Goal: Find contact information: Find contact information

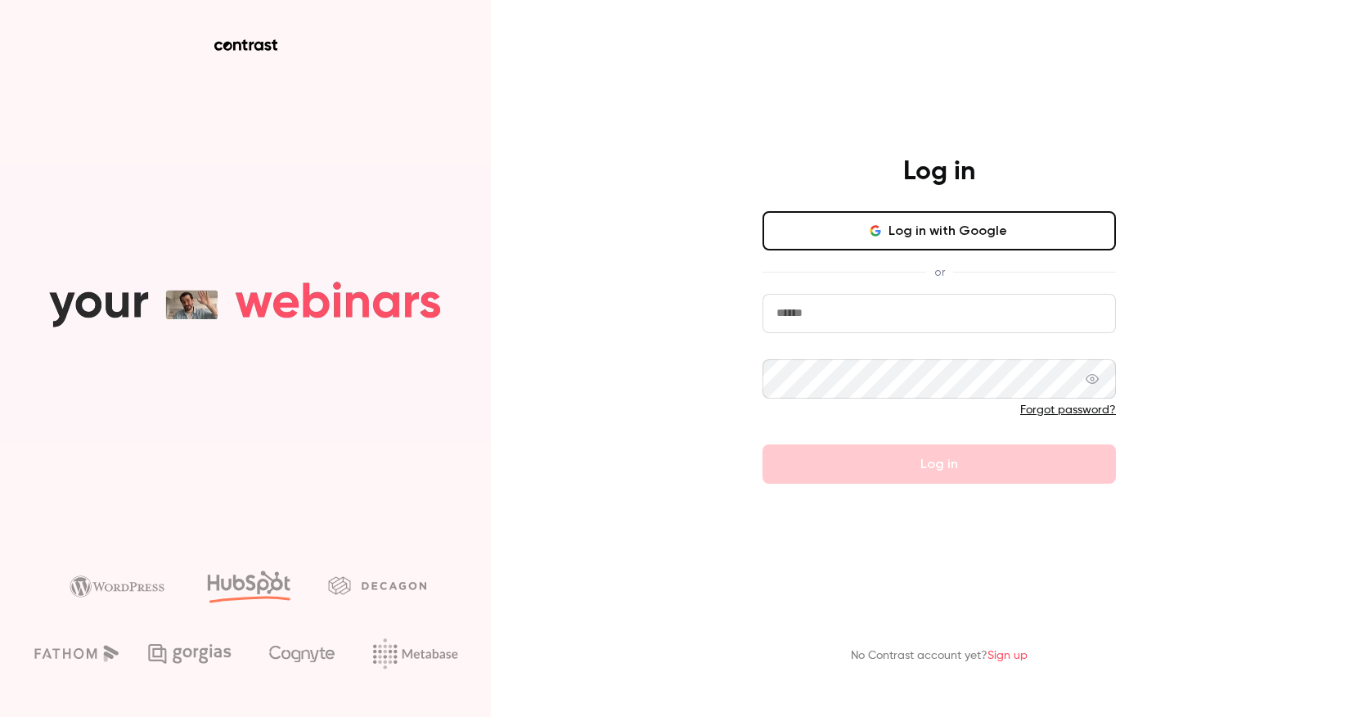
click at [920, 236] on button "Log in with Google" at bounding box center [938, 230] width 353 height 39
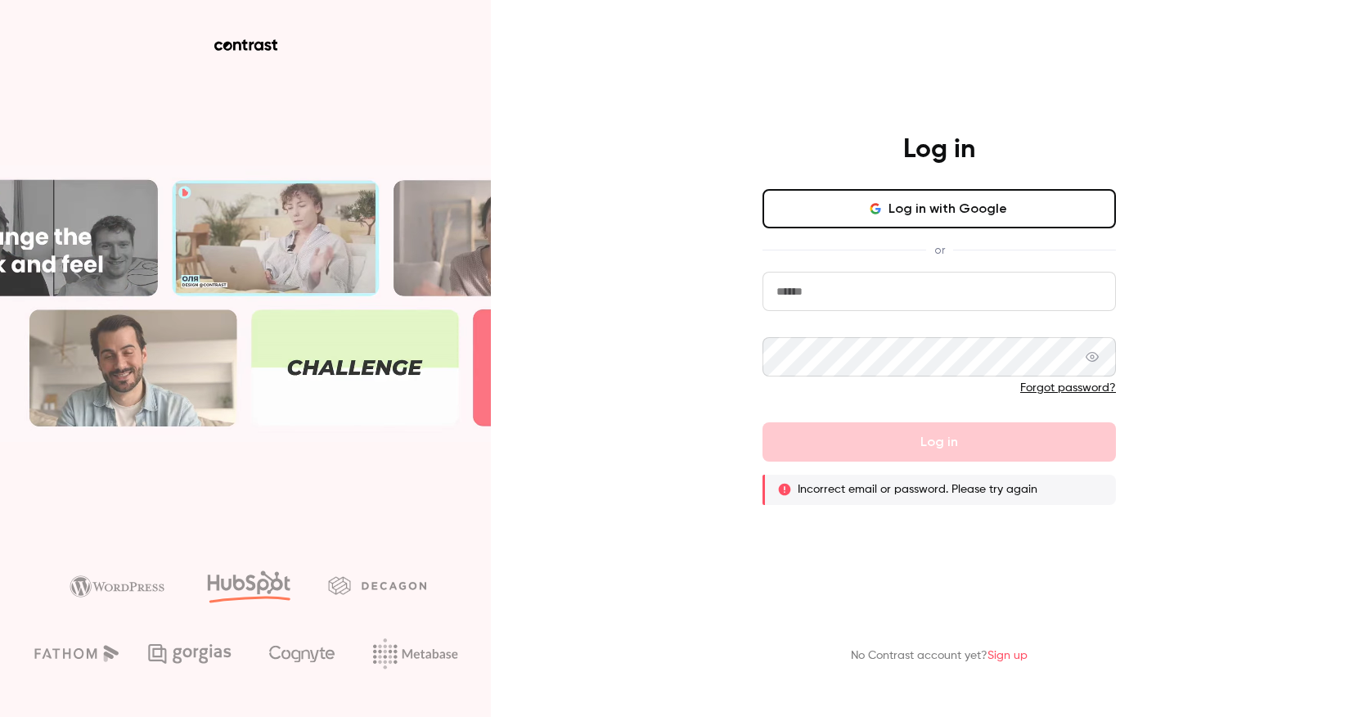
click at [898, 289] on input "email" at bounding box center [938, 291] width 353 height 39
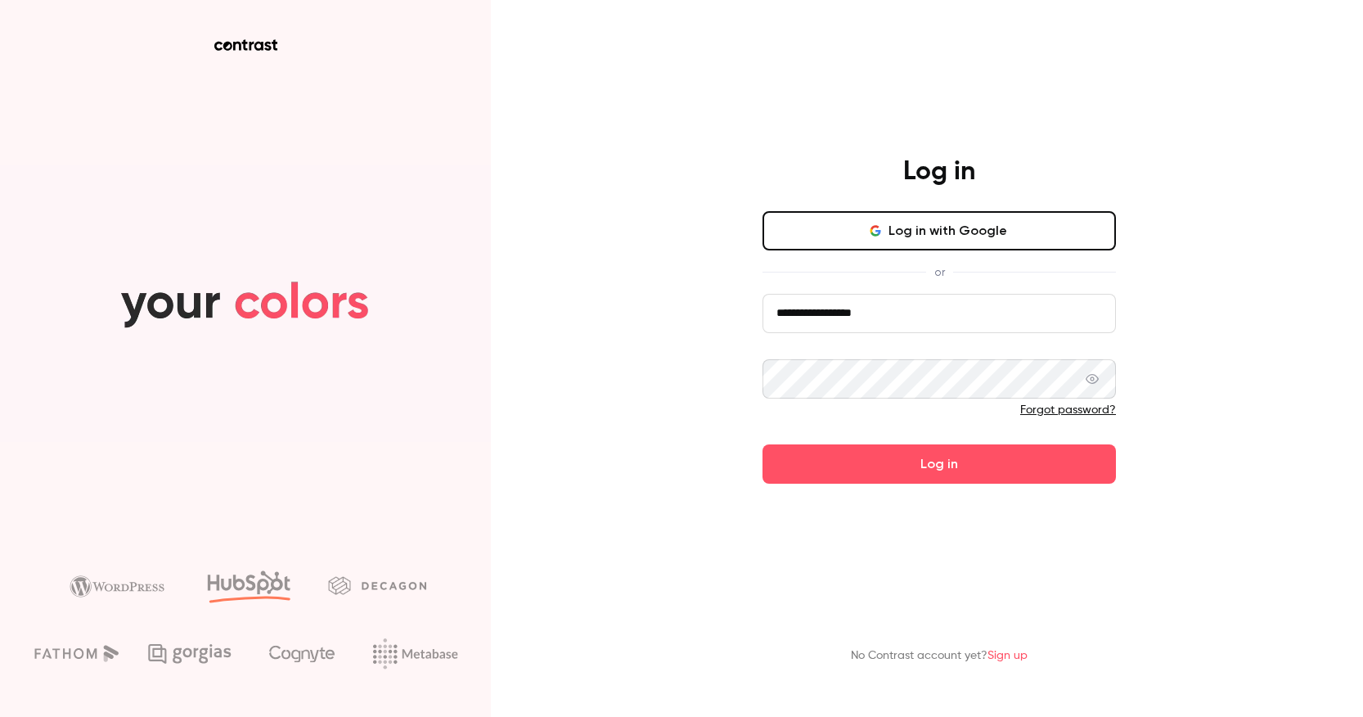
click at [762, 444] on button "Log in" at bounding box center [938, 463] width 353 height 39
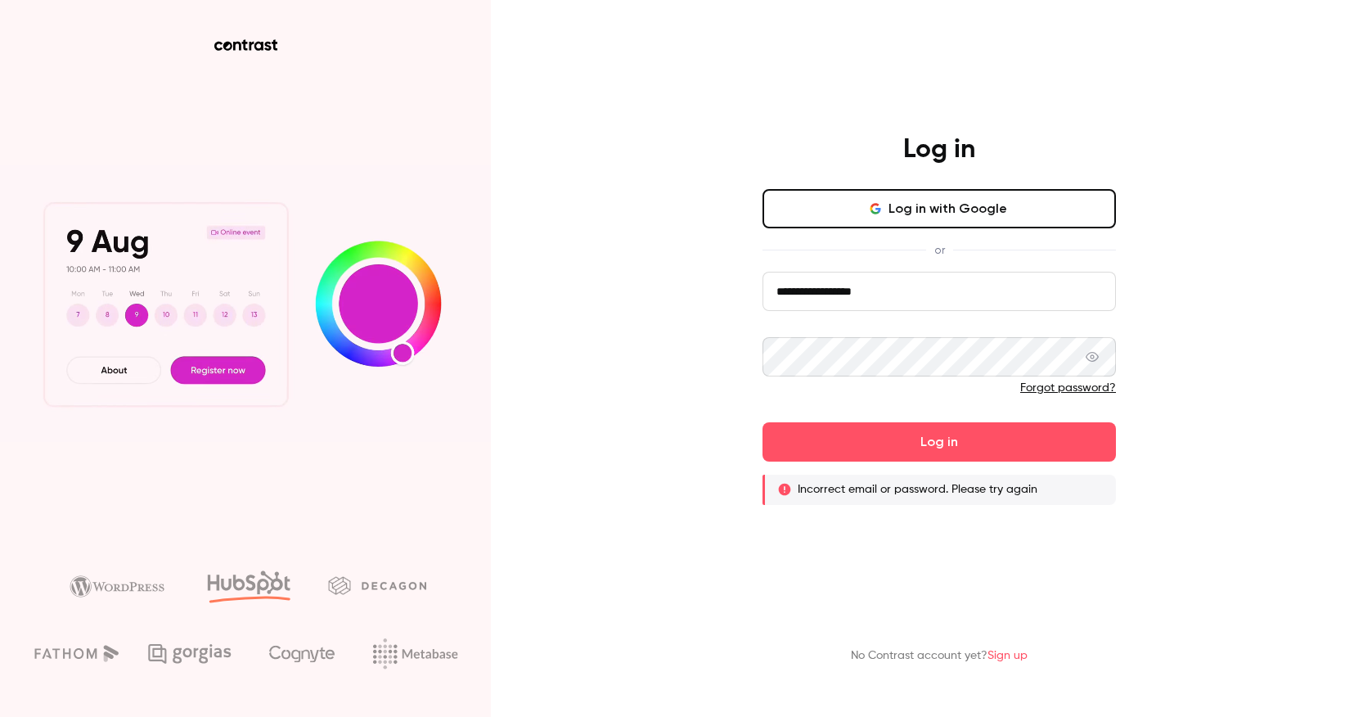
click at [936, 301] on input "**********" at bounding box center [938, 291] width 353 height 39
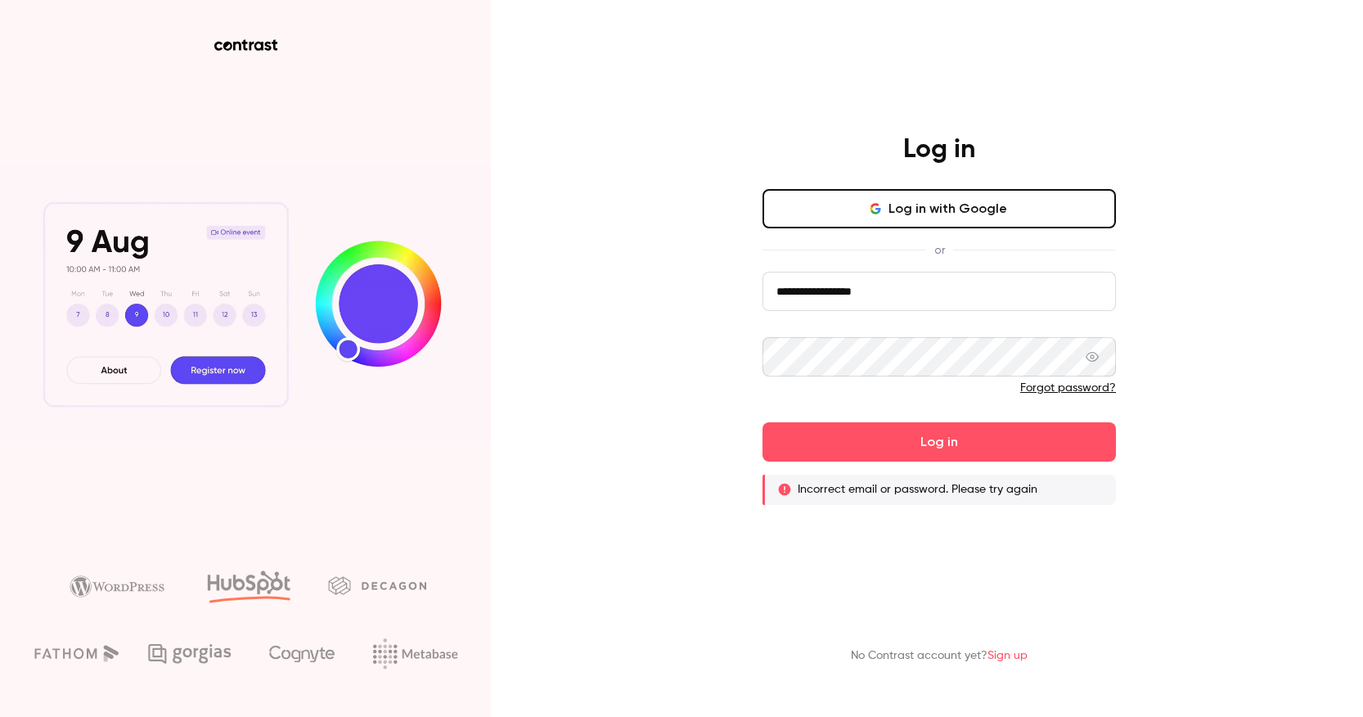
paste input "**"
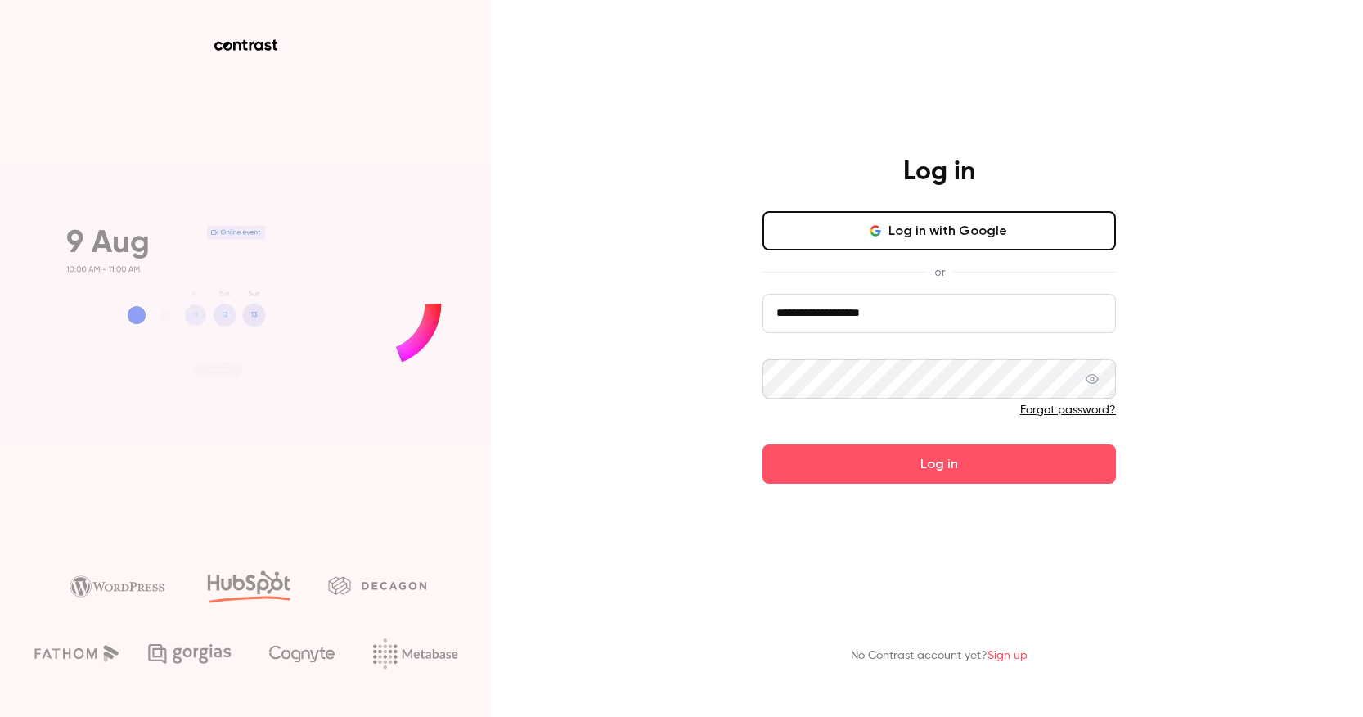
type input "**********"
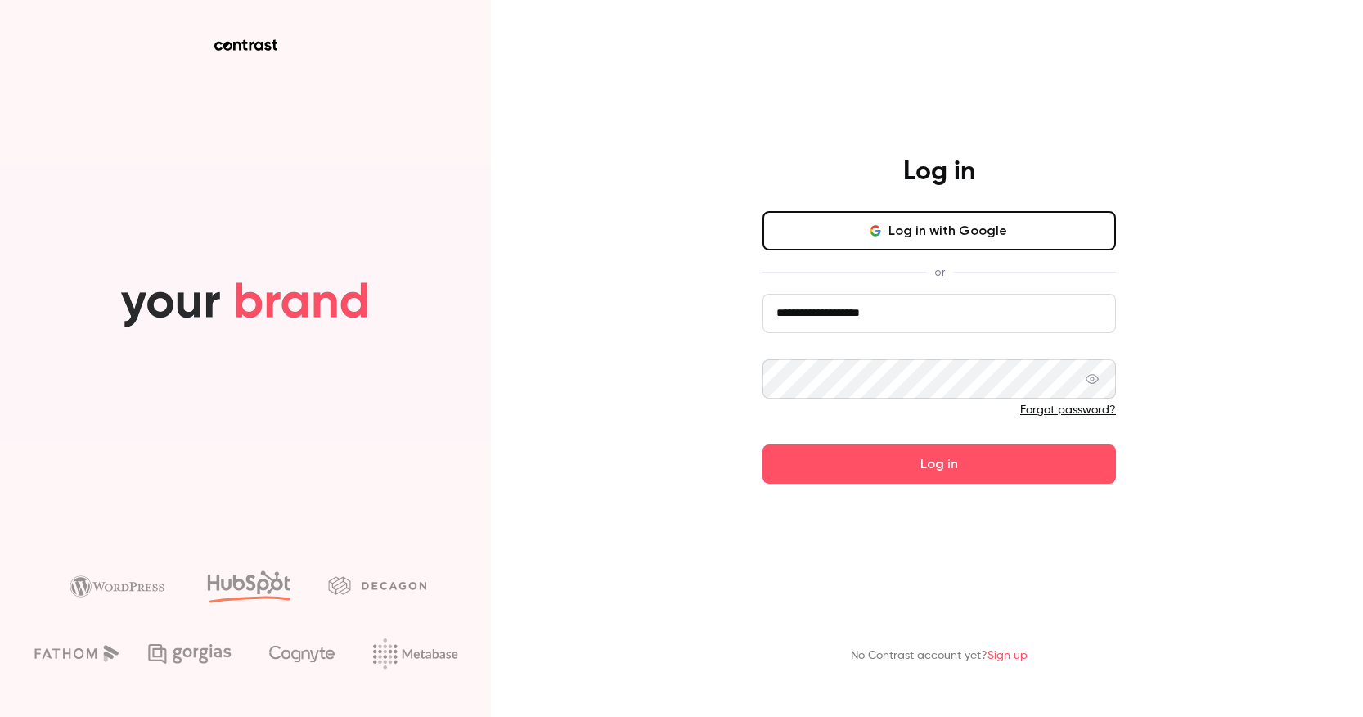
click at [1167, 280] on div "**********" at bounding box center [681, 358] width 1363 height 717
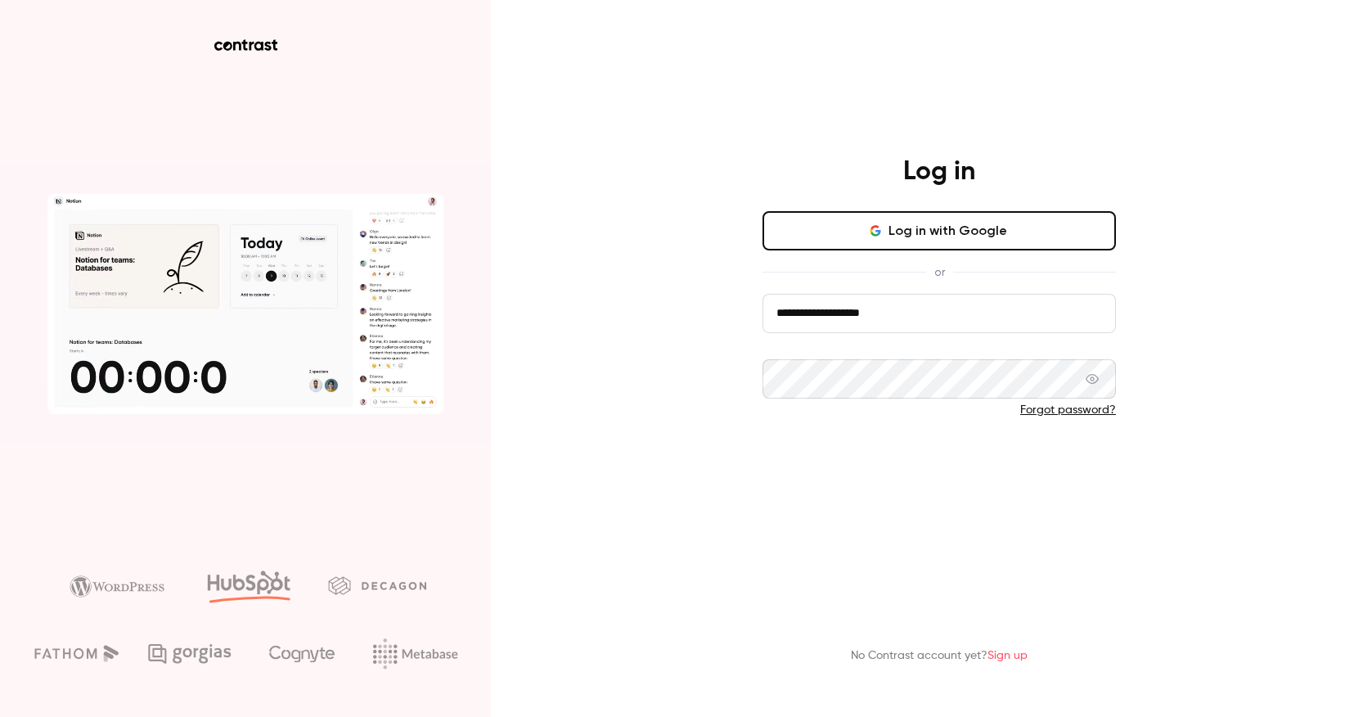
click at [920, 467] on button "Log in" at bounding box center [938, 463] width 353 height 39
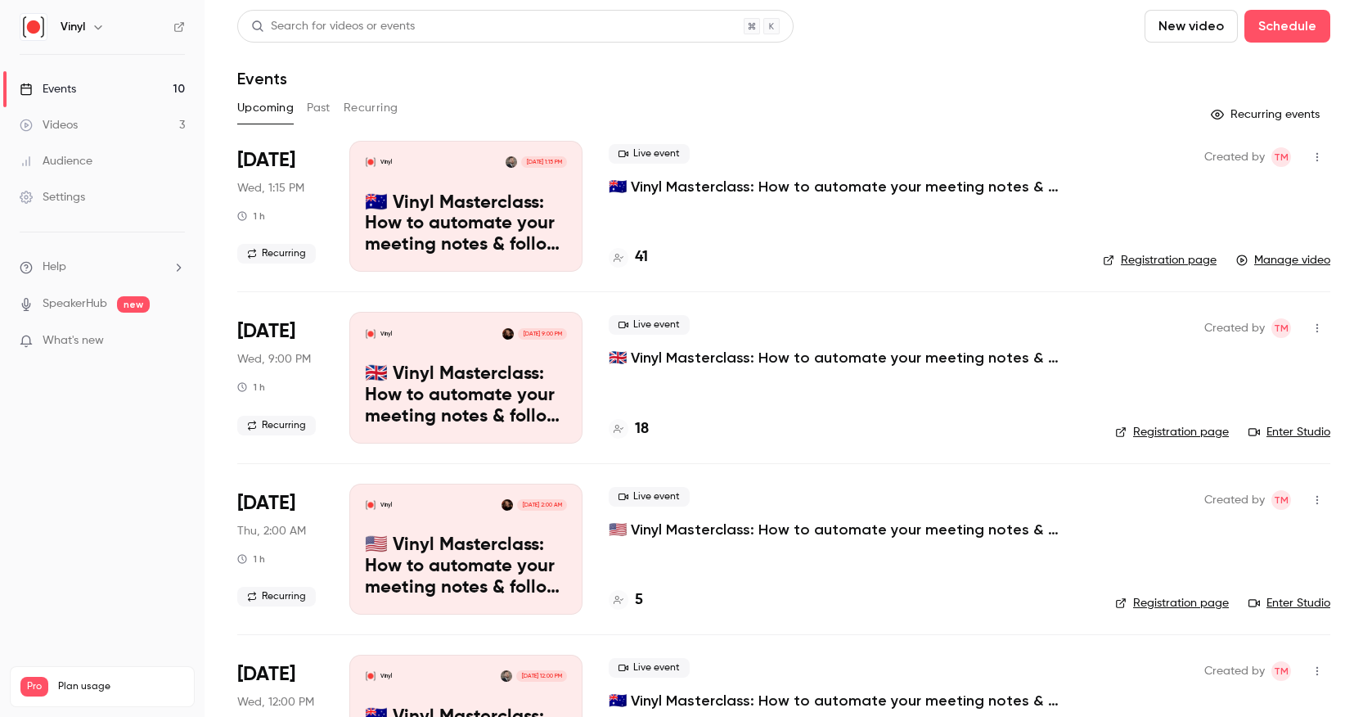
click at [331, 105] on div "Upcoming Past Recurring" at bounding box center [783, 108] width 1093 height 26
click at [639, 258] on h4 "41" at bounding box center [641, 257] width 13 height 22
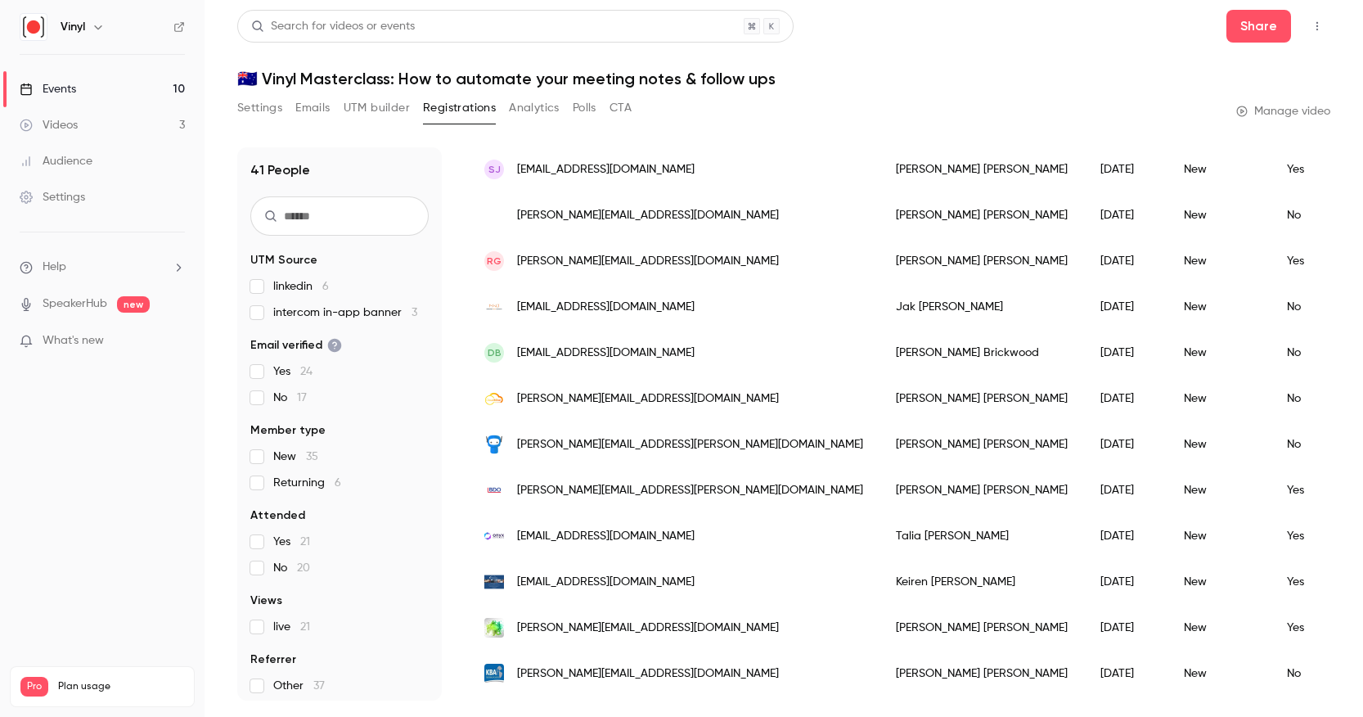
scroll to position [1482, 0]
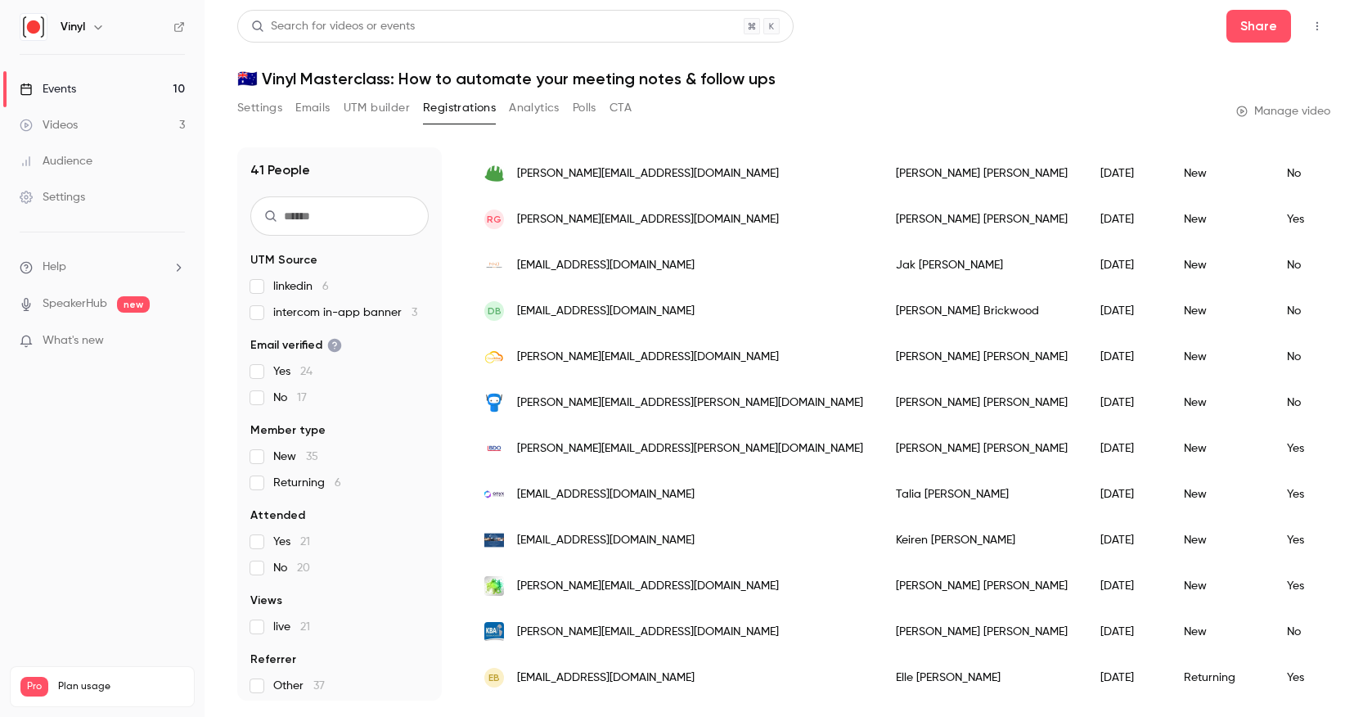
click at [560, 106] on div "Settings Emails UTM builder Registrations Analytics Polls CTA" at bounding box center [434, 108] width 394 height 26
click at [568, 106] on div "Settings Emails UTM builder Registrations Analytics Polls CTA" at bounding box center [434, 108] width 394 height 26
click at [578, 106] on button "Polls" at bounding box center [585, 108] width 24 height 26
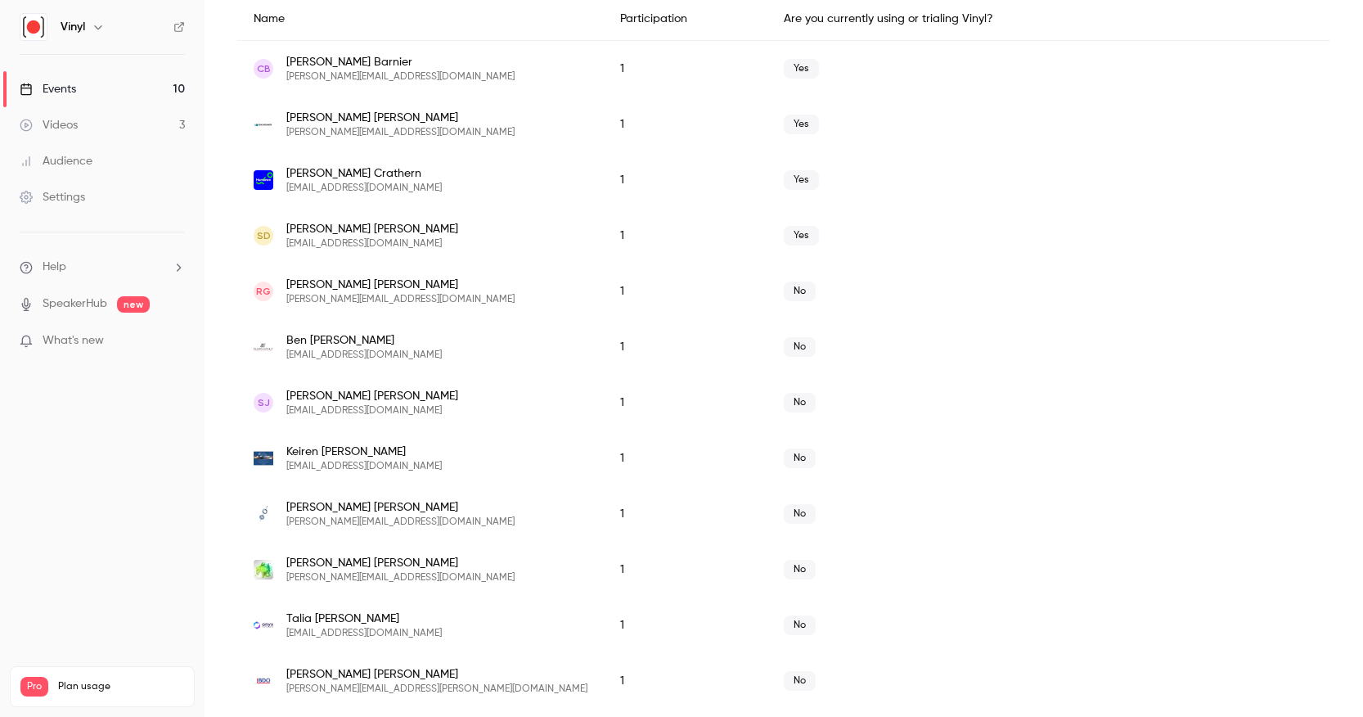
scroll to position [448, 0]
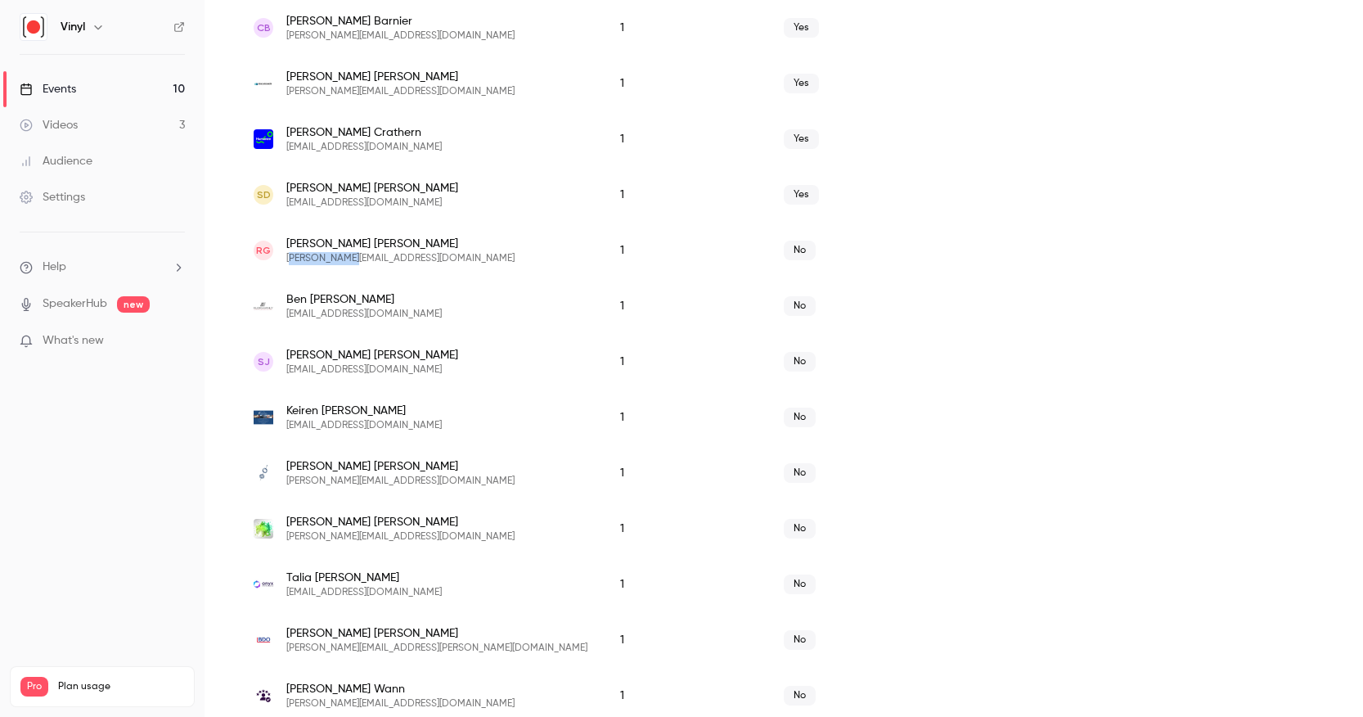
drag, startPoint x: 289, startPoint y: 257, endPoint x: 351, endPoint y: 256, distance: 62.2
click at [351, 256] on span "[PERSON_NAME][EMAIL_ADDRESS][DOMAIN_NAME]" at bounding box center [400, 258] width 228 height 13
drag, startPoint x: 351, startPoint y: 256, endPoint x: 319, endPoint y: 256, distance: 31.9
click at [350, 256] on span "[PERSON_NAME][EMAIL_ADDRESS][DOMAIN_NAME]" at bounding box center [400, 258] width 228 height 13
drag, startPoint x: 287, startPoint y: 256, endPoint x: 413, endPoint y: 257, distance: 126.0
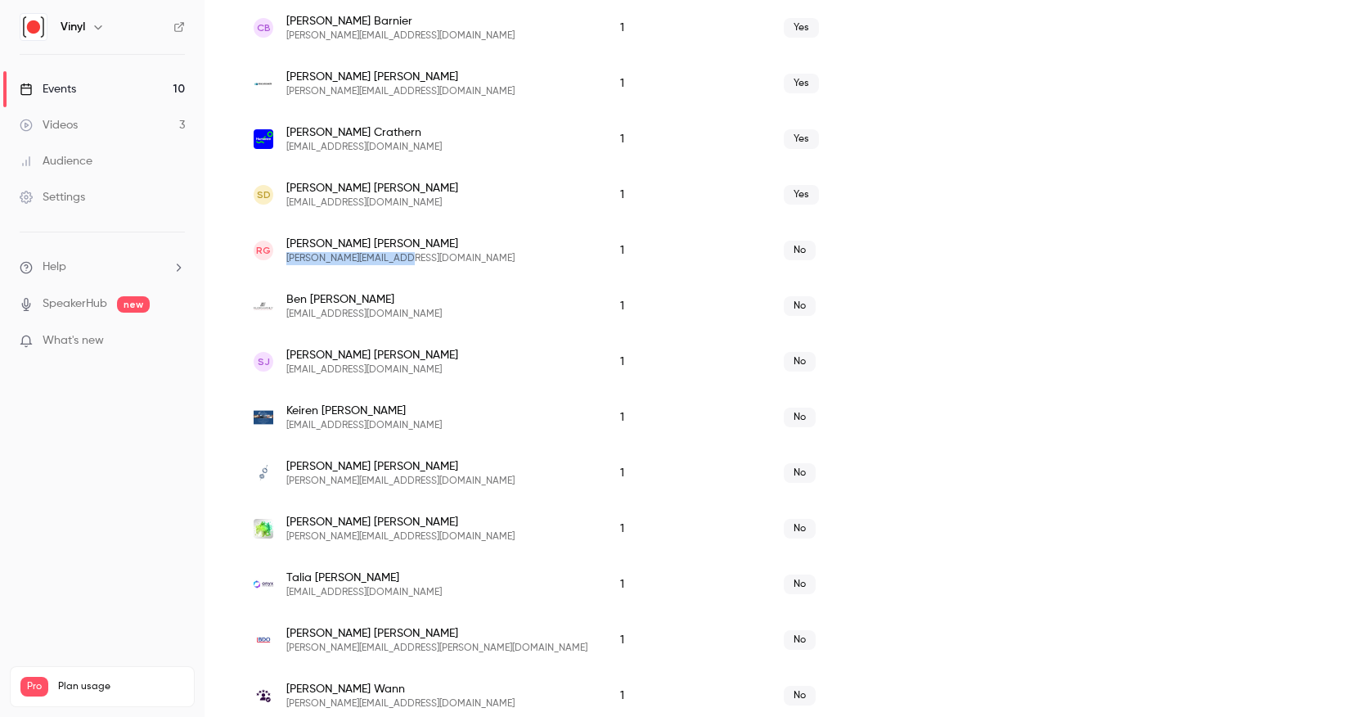
click at [413, 257] on div "[PERSON_NAME] GIBSON [EMAIL_ADDRESS][DOMAIN_NAME]" at bounding box center [421, 250] width 334 height 29
copy span "[PERSON_NAME][EMAIL_ADDRESS][DOMAIN_NAME]"
click at [464, 285] on div "[PERSON_NAME] [EMAIL_ADDRESS][DOMAIN_NAME]" at bounding box center [420, 306] width 367 height 56
drag, startPoint x: 445, startPoint y: 318, endPoint x: 315, endPoint y: 317, distance: 130.1
click at [285, 314] on div "[PERSON_NAME] [EMAIL_ADDRESS][DOMAIN_NAME]" at bounding box center [421, 305] width 334 height 29
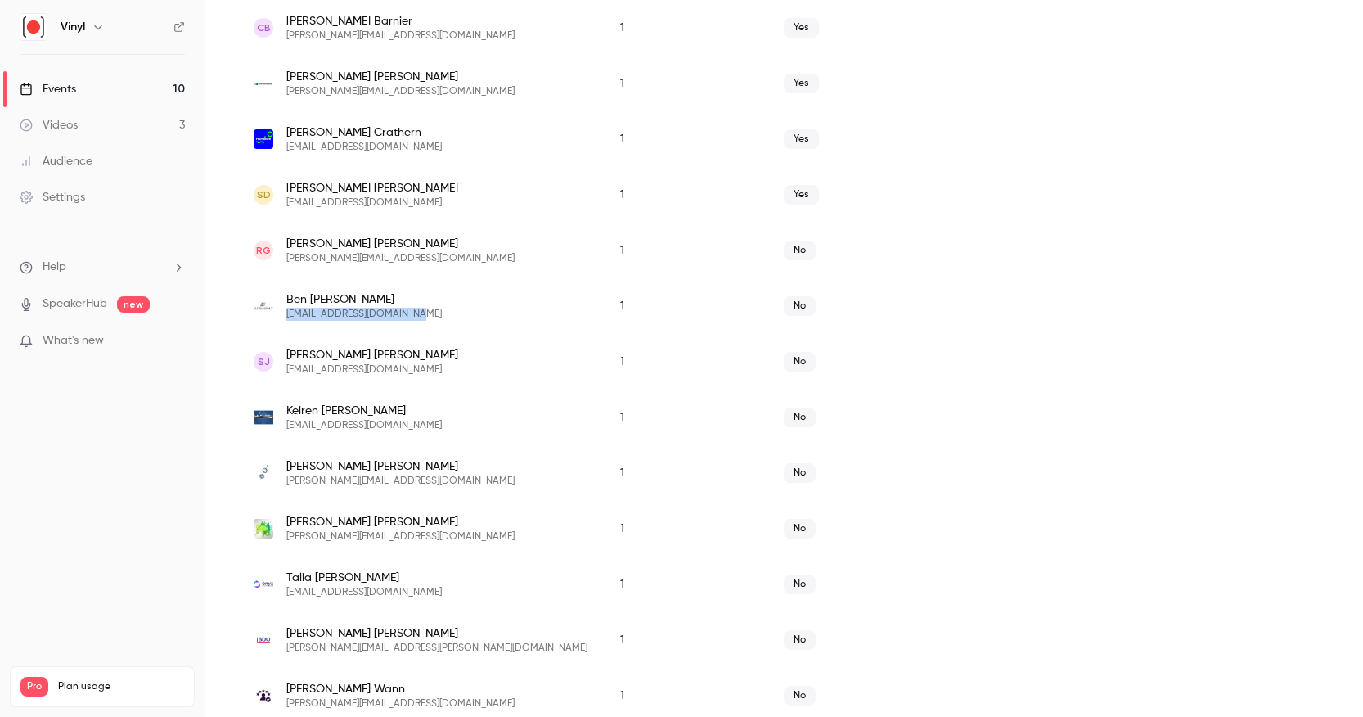
copy span "[EMAIL_ADDRESS][DOMAIN_NAME]"
click at [466, 377] on div "SJ [PERSON_NAME] [PERSON_NAME][EMAIL_ADDRESS][DOMAIN_NAME]" at bounding box center [420, 362] width 367 height 56
drag, startPoint x: 390, startPoint y: 369, endPoint x: 281, endPoint y: 369, distance: 108.8
click at [281, 369] on div "SJ [PERSON_NAME] [PERSON_NAME][EMAIL_ADDRESS][DOMAIN_NAME]" at bounding box center [421, 361] width 334 height 29
copy span "[EMAIL_ADDRESS][DOMAIN_NAME]"
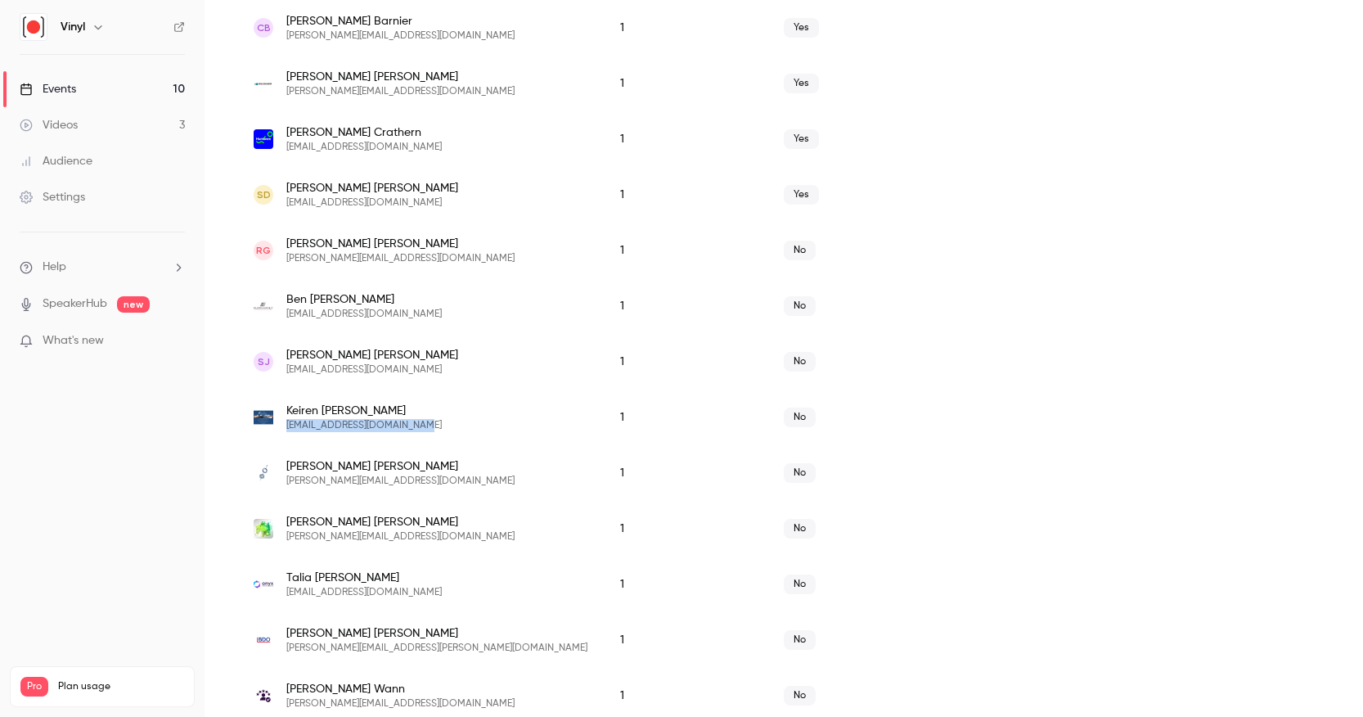
drag, startPoint x: 425, startPoint y: 424, endPoint x: 282, endPoint y: 428, distance: 143.2
click at [282, 428] on div "[PERSON_NAME] [EMAIL_ADDRESS][DOMAIN_NAME]" at bounding box center [421, 417] width 334 height 29
copy span "[EMAIL_ADDRESS][DOMAIN_NAME]"
drag, startPoint x: 400, startPoint y: 479, endPoint x: 283, endPoint y: 483, distance: 117.1
click at [283, 483] on div "[PERSON_NAME] [PERSON_NAME][EMAIL_ADDRESS][DOMAIN_NAME]" at bounding box center [421, 472] width 334 height 29
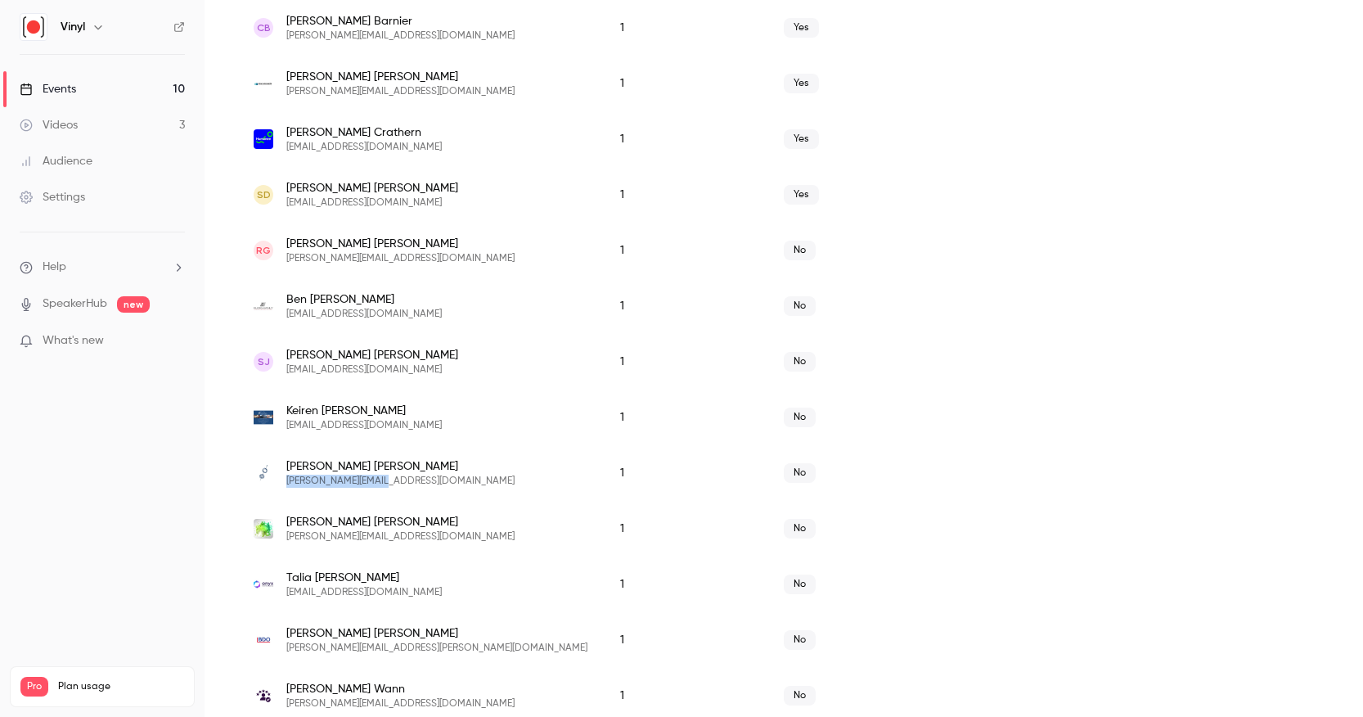
copy span "[PERSON_NAME][EMAIL_ADDRESS][DOMAIN_NAME]"
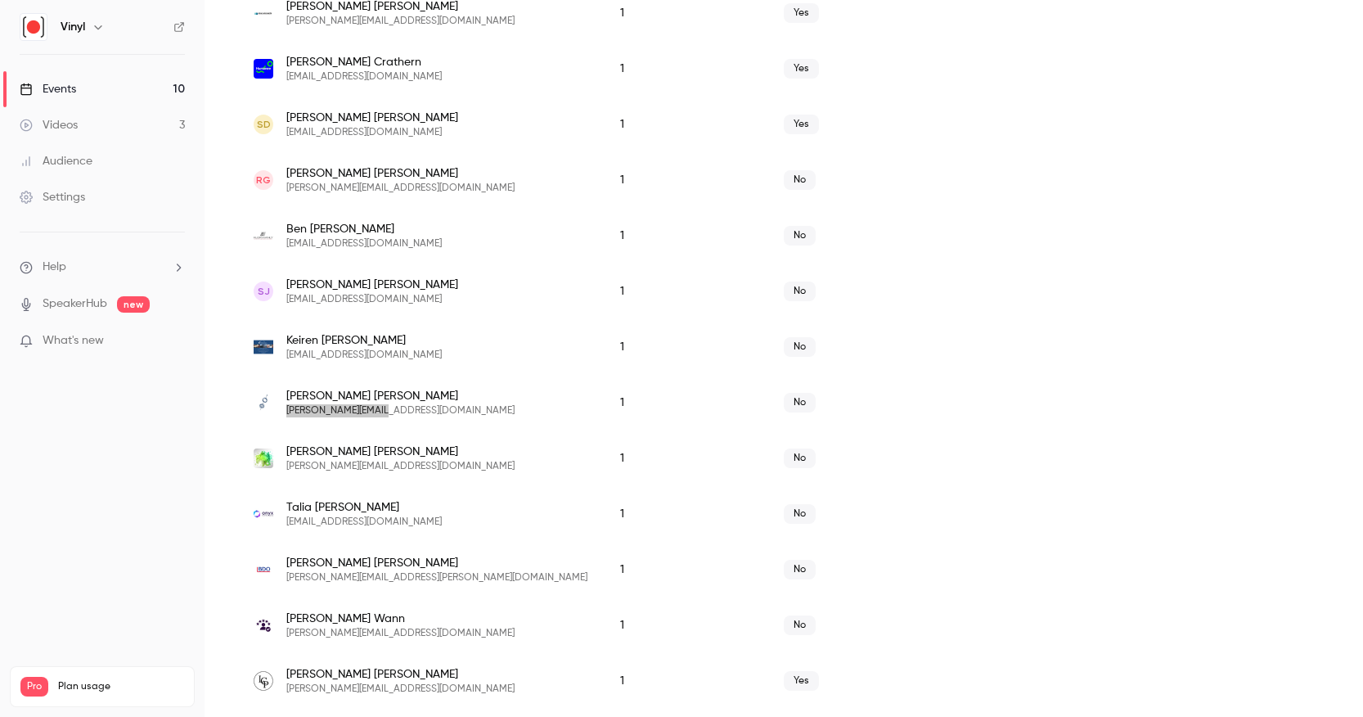
scroll to position [519, 0]
drag, startPoint x: 413, startPoint y: 461, endPoint x: 281, endPoint y: 466, distance: 132.6
click at [281, 466] on div "[PERSON_NAME] [PERSON_NAME][EMAIL_ADDRESS][DOMAIN_NAME]" at bounding box center [421, 457] width 334 height 29
copy span "[PERSON_NAME][EMAIL_ADDRESS][DOMAIN_NAME]"
click at [473, 463] on div "[PERSON_NAME] [PERSON_NAME][EMAIL_ADDRESS][DOMAIN_NAME]" at bounding box center [421, 457] width 334 height 29
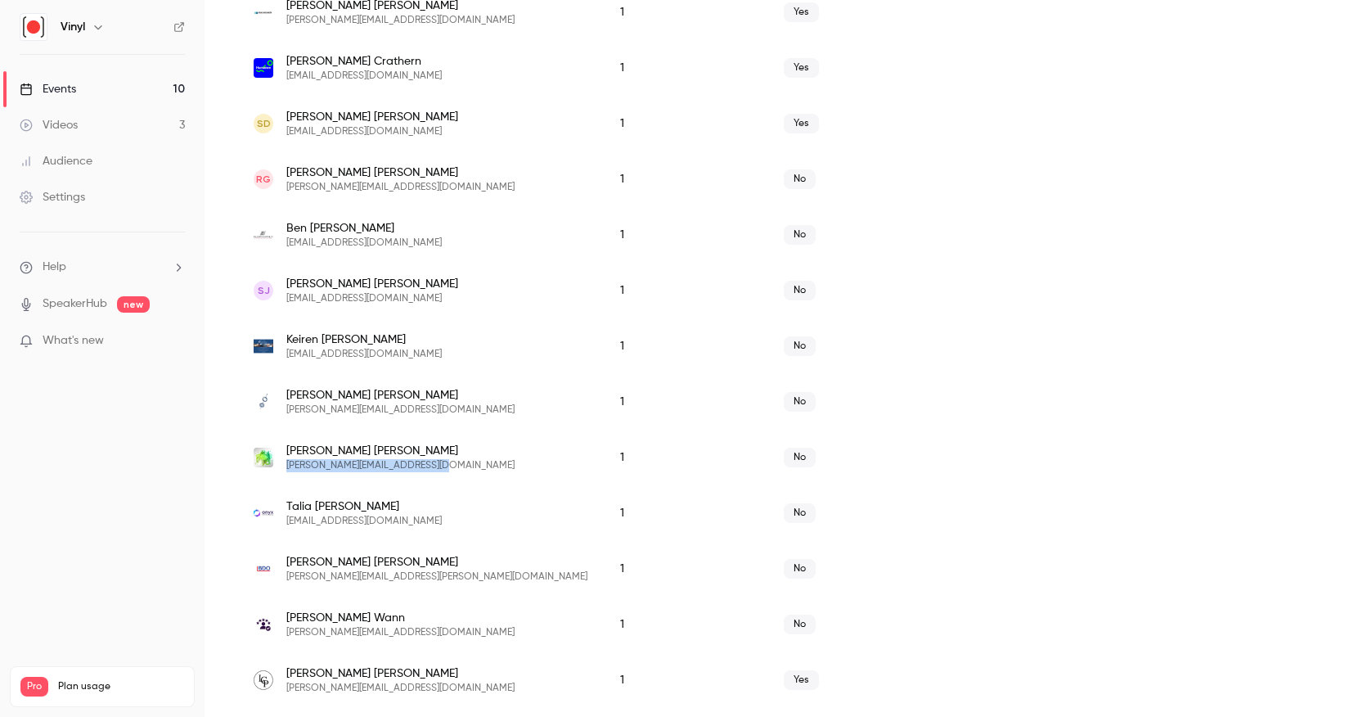
drag, startPoint x: 457, startPoint y: 464, endPoint x: 292, endPoint y: 470, distance: 164.6
click at [285, 471] on div "[PERSON_NAME] [PERSON_NAME][EMAIL_ADDRESS][DOMAIN_NAME]" at bounding box center [421, 457] width 334 height 29
copy span "[PERSON_NAME][EMAIL_ADDRESS][DOMAIN_NAME]"
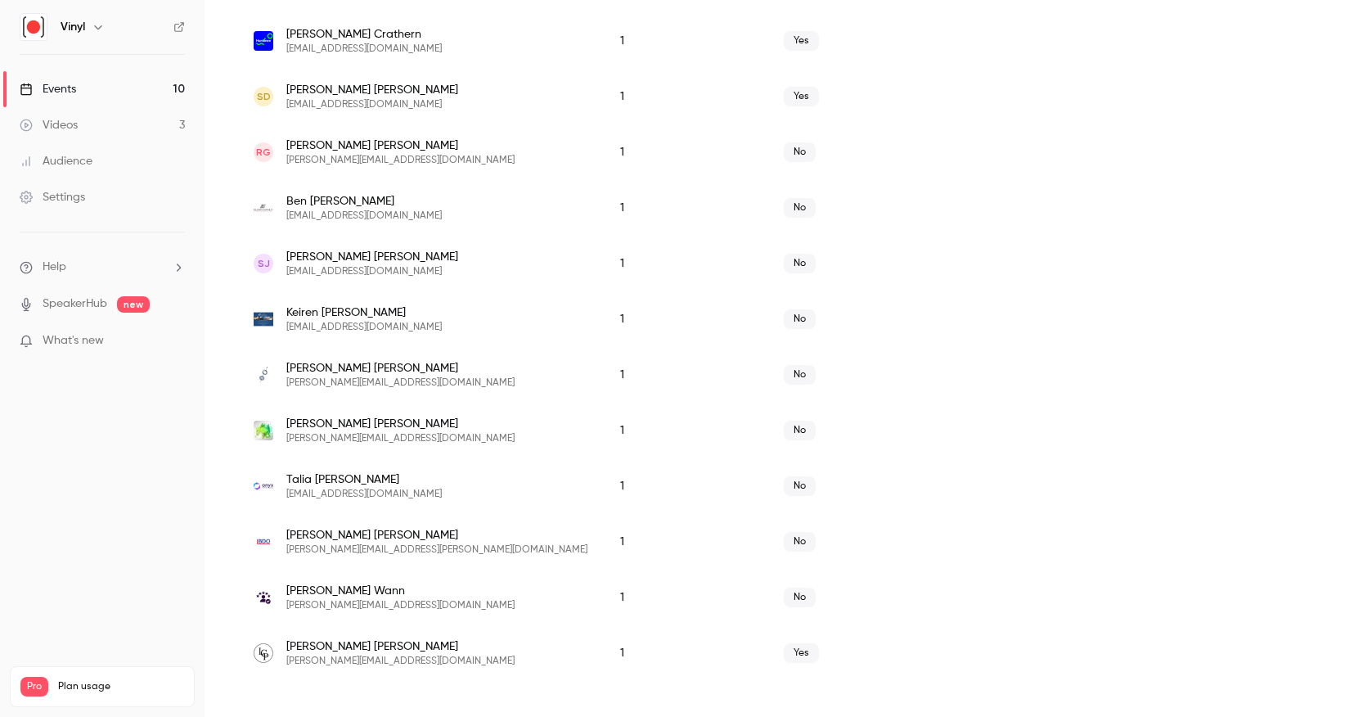
click at [480, 416] on div "[PERSON_NAME] [PERSON_NAME][EMAIL_ADDRESS][DOMAIN_NAME]" at bounding box center [421, 430] width 334 height 29
drag, startPoint x: 434, startPoint y: 490, endPoint x: 285, endPoint y: 497, distance: 149.0
click at [285, 497] on div "Talia Stan-Bishop [EMAIL_ADDRESS][DOMAIN_NAME]" at bounding box center [421, 485] width 334 height 29
copy span "[EMAIL_ADDRESS][DOMAIN_NAME]"
drag, startPoint x: 408, startPoint y: 551, endPoint x: 290, endPoint y: 558, distance: 118.0
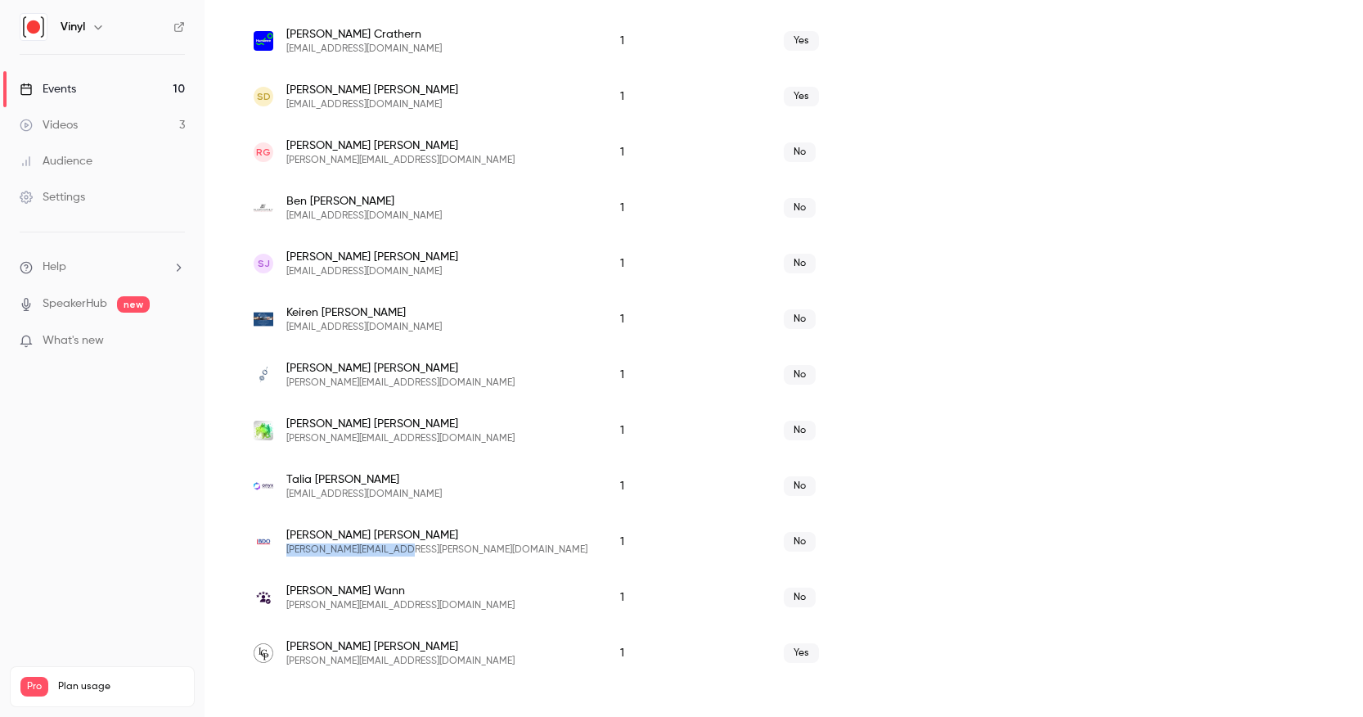
click at [286, 554] on div "[PERSON_NAME] [PERSON_NAME][EMAIL_ADDRESS][PERSON_NAME][DOMAIN_NAME]" at bounding box center [421, 541] width 334 height 29
copy span "[PERSON_NAME][EMAIL_ADDRESS][PERSON_NAME][DOMAIN_NAME]"
drag, startPoint x: 403, startPoint y: 601, endPoint x: 281, endPoint y: 606, distance: 122.9
click at [281, 606] on div "[PERSON_NAME] [PERSON_NAME][EMAIL_ADDRESS][DOMAIN_NAME]" at bounding box center [421, 597] width 334 height 29
copy span "[PERSON_NAME][EMAIL_ADDRESS][DOMAIN_NAME]"
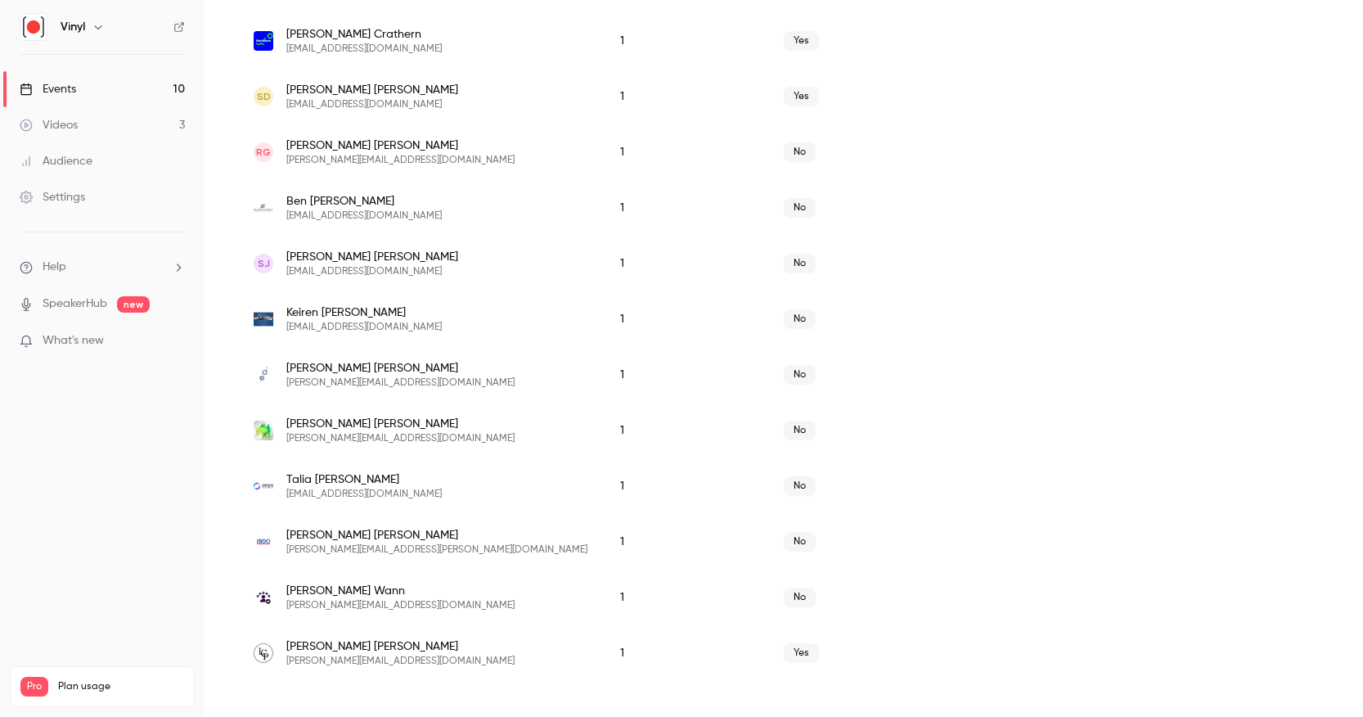
drag, startPoint x: 424, startPoint y: 602, endPoint x: 412, endPoint y: 611, distance: 14.6
click at [423, 602] on div "[PERSON_NAME] [PERSON_NAME][EMAIL_ADDRESS][DOMAIN_NAME]" at bounding box center [421, 597] width 334 height 29
drag, startPoint x: 367, startPoint y: 606, endPoint x: 287, endPoint y: 608, distance: 79.4
click at [287, 608] on div "[PERSON_NAME] [PERSON_NAME][EMAIL_ADDRESS][DOMAIN_NAME]" at bounding box center [421, 597] width 334 height 29
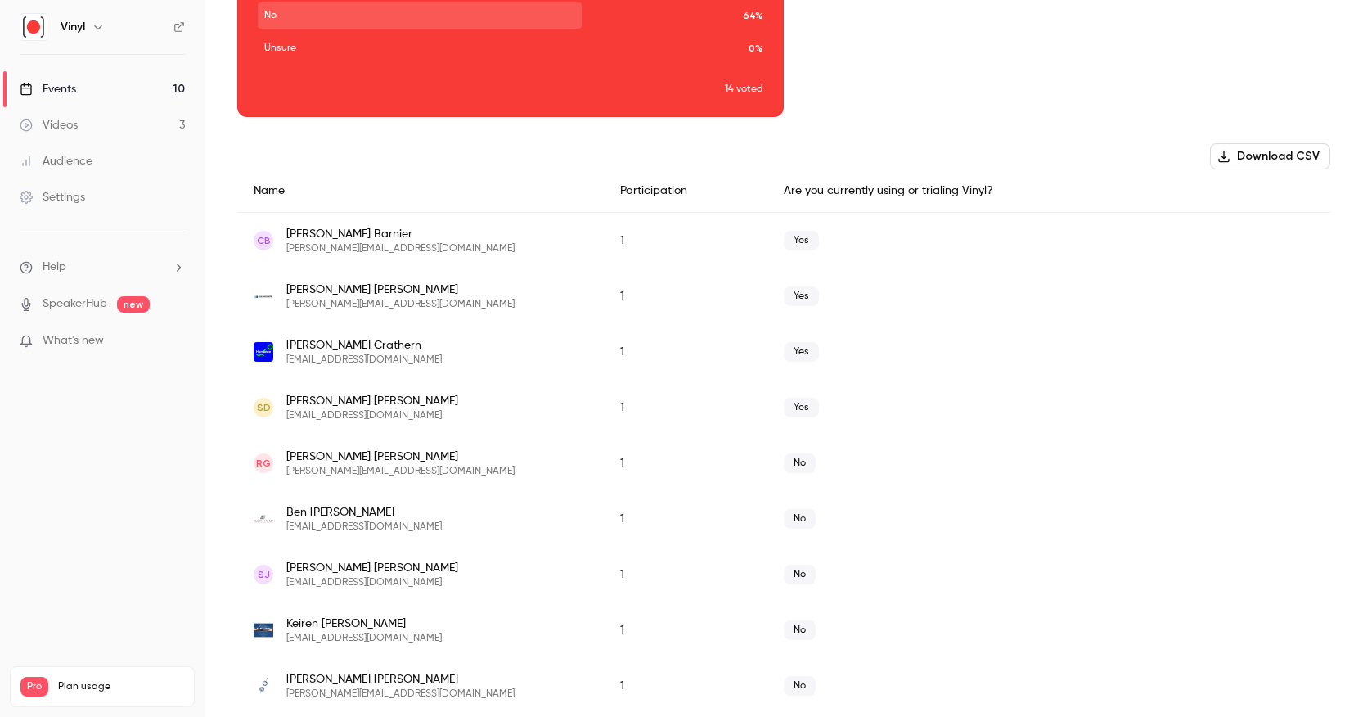
scroll to position [0, 0]
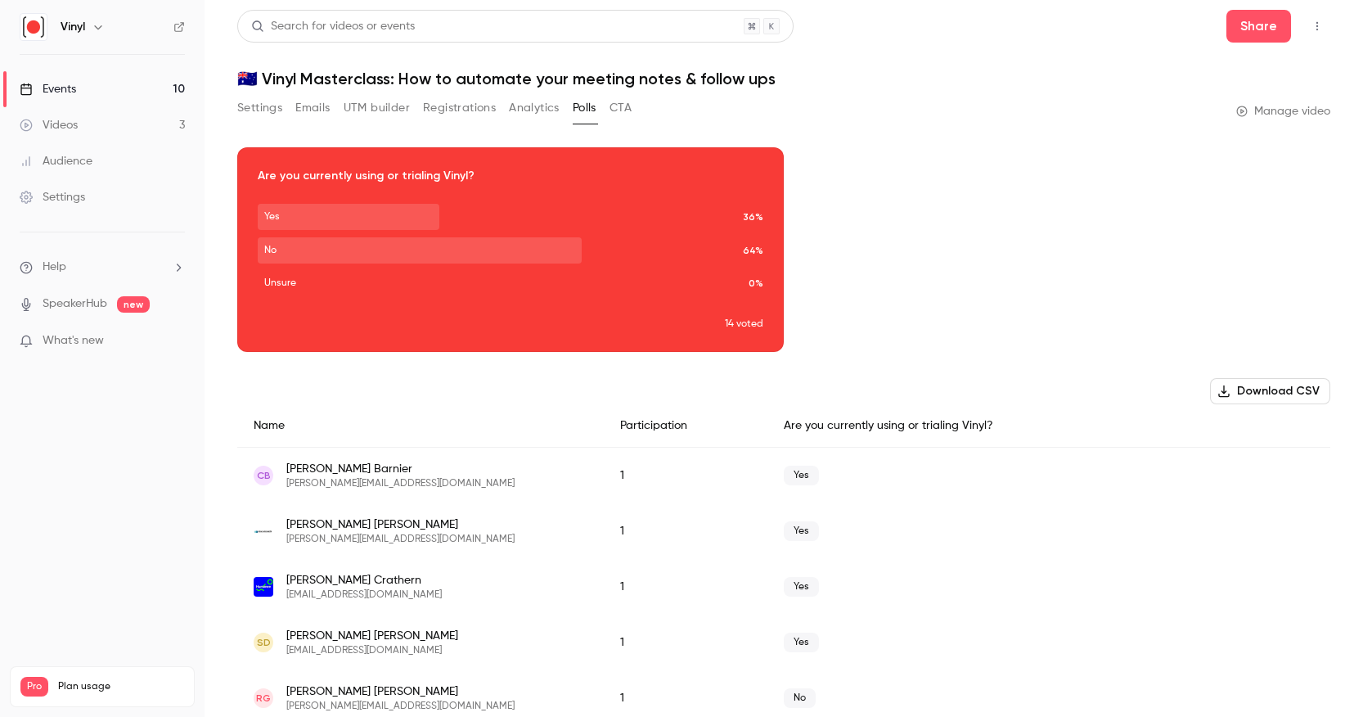
click at [465, 106] on button "Registrations" at bounding box center [459, 108] width 73 height 26
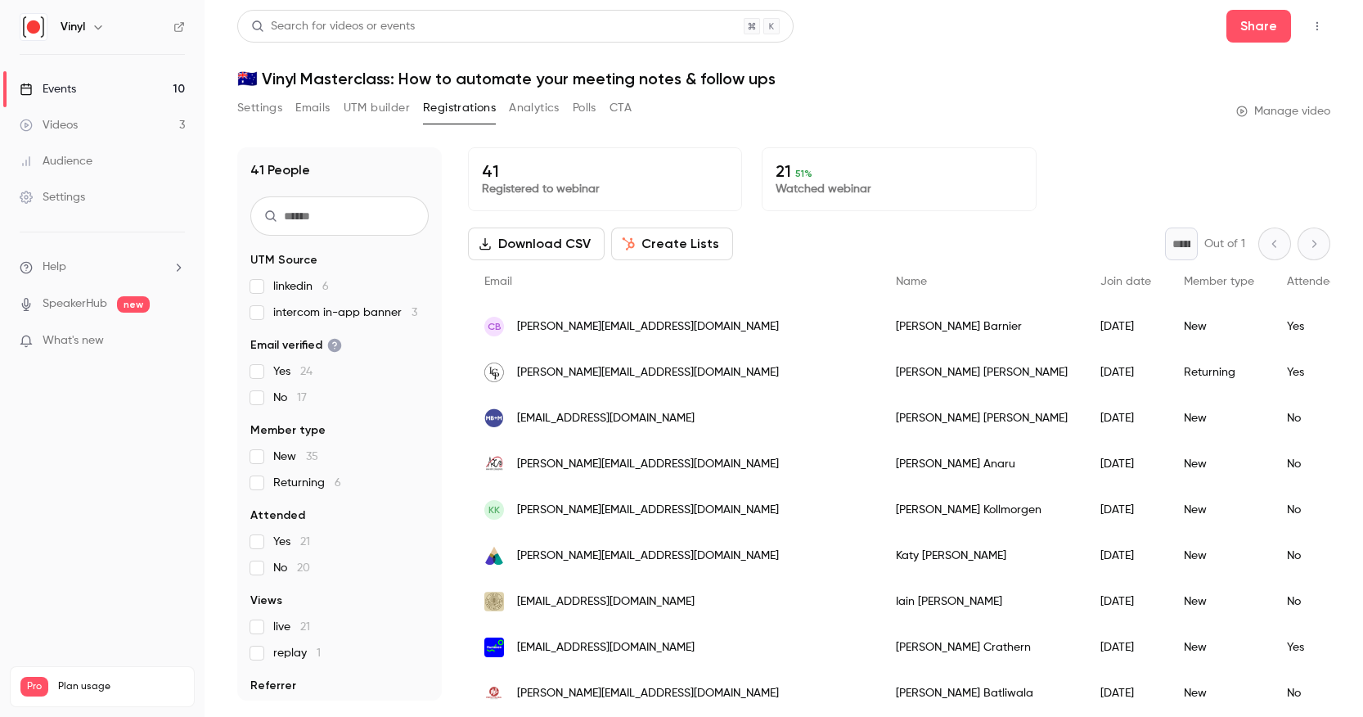
click at [1271, 274] on div "Attended" at bounding box center [1312, 281] width 83 height 43
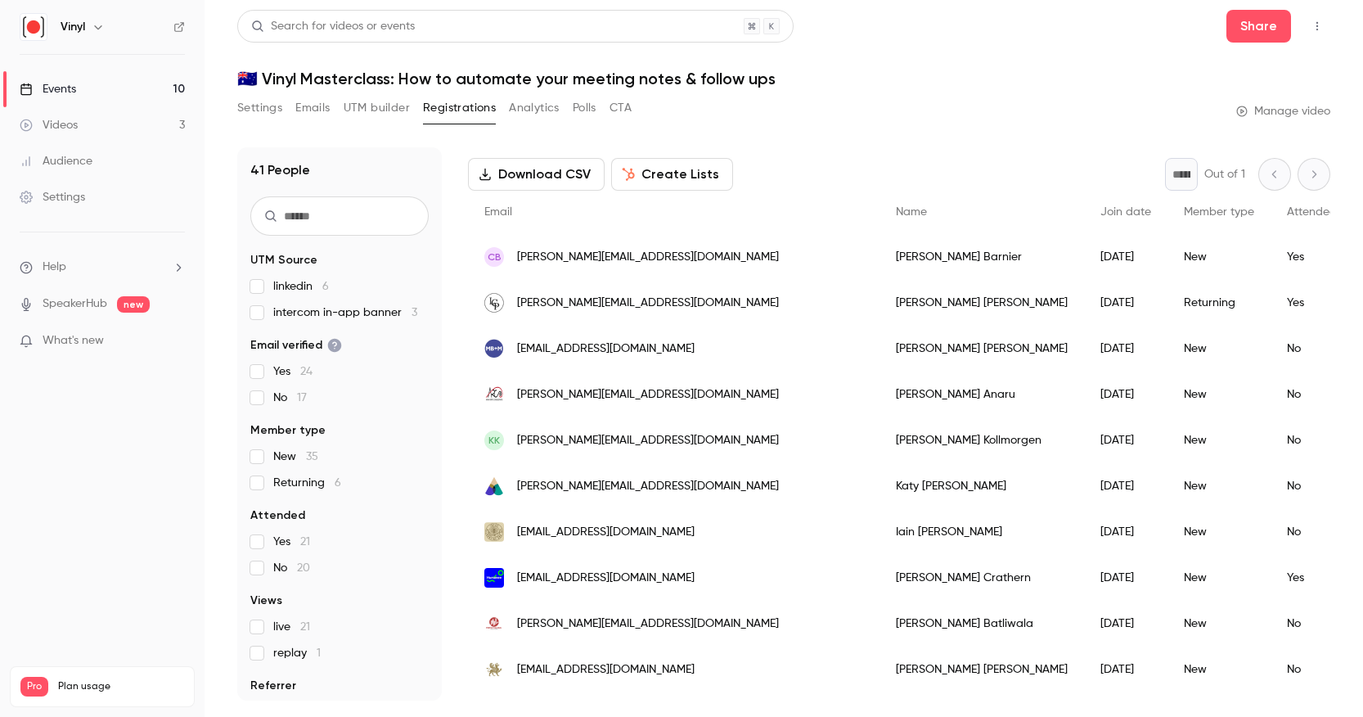
scroll to position [67, 0]
click at [1271, 222] on div "Attended" at bounding box center [1312, 214] width 83 height 43
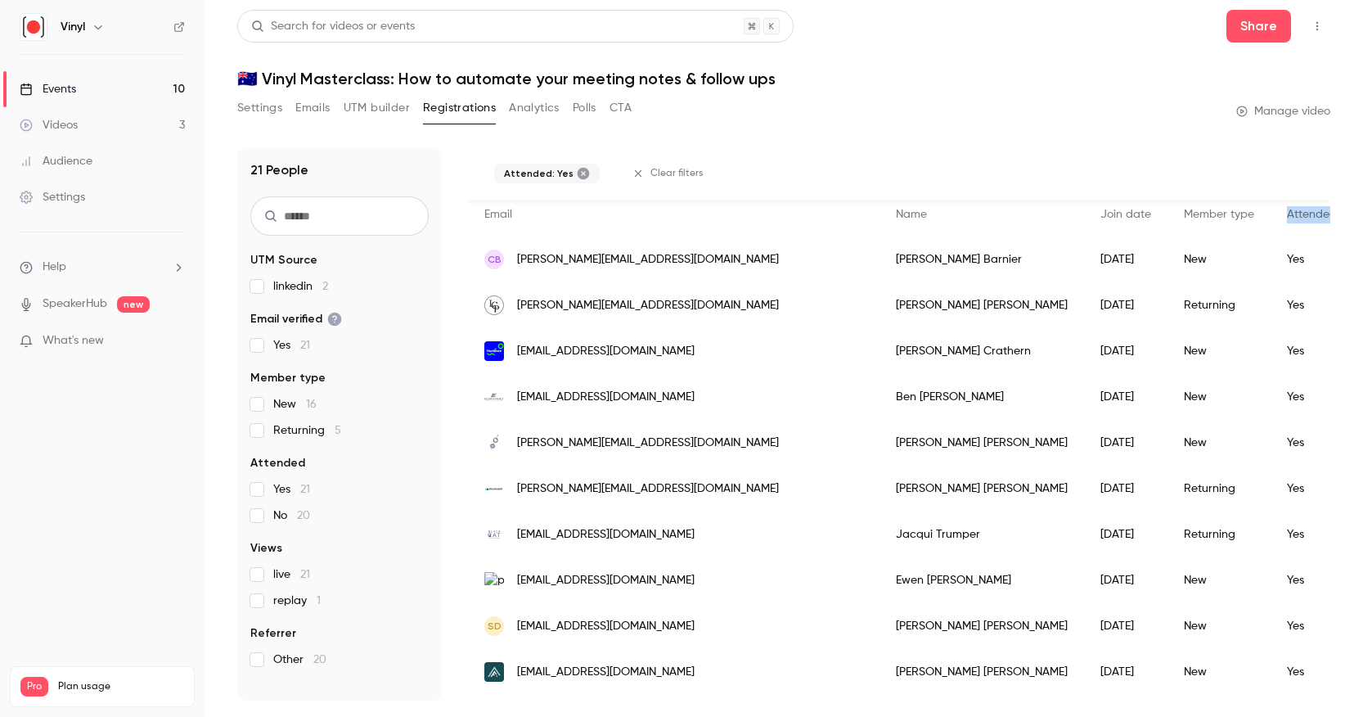
scroll to position [0, 0]
drag, startPoint x: 693, startPoint y: 349, endPoint x: 516, endPoint y: 352, distance: 176.7
click at [516, 352] on div "[EMAIL_ADDRESS][DOMAIN_NAME]" at bounding box center [674, 351] width 412 height 46
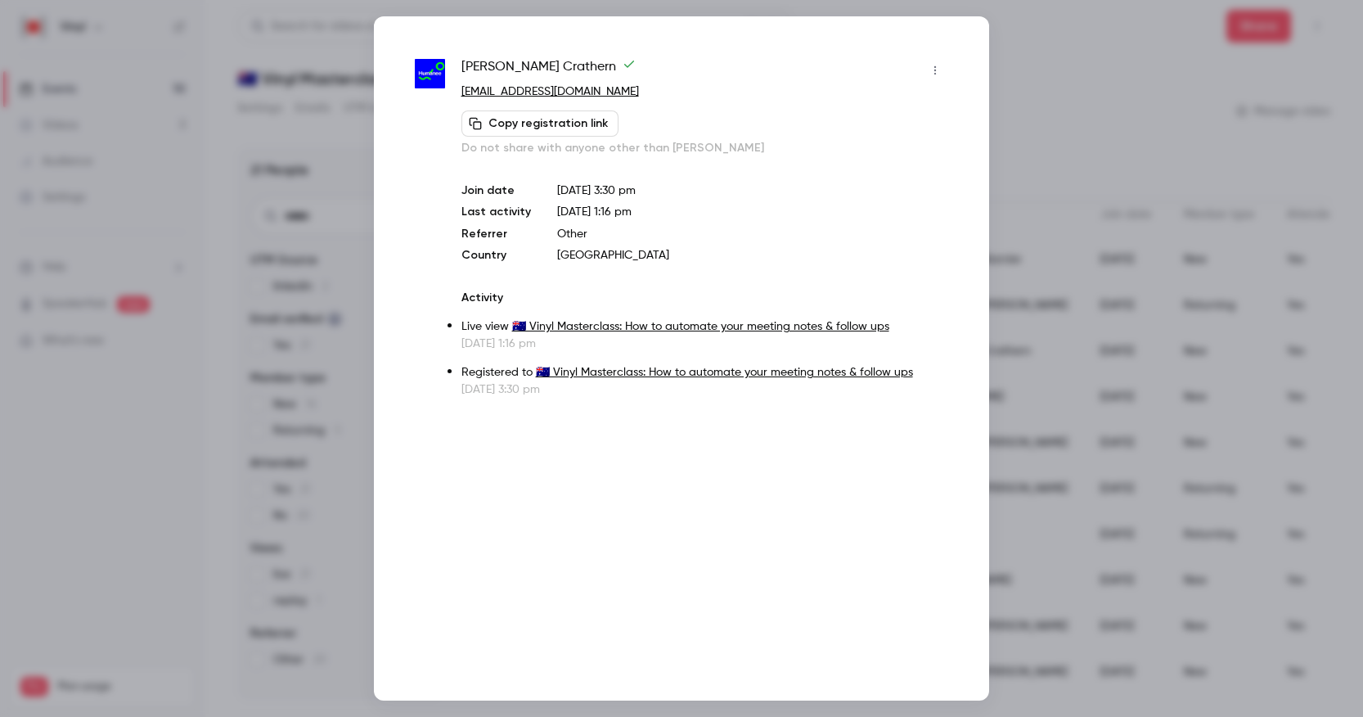
click at [999, 46] on div at bounding box center [681, 358] width 1363 height 717
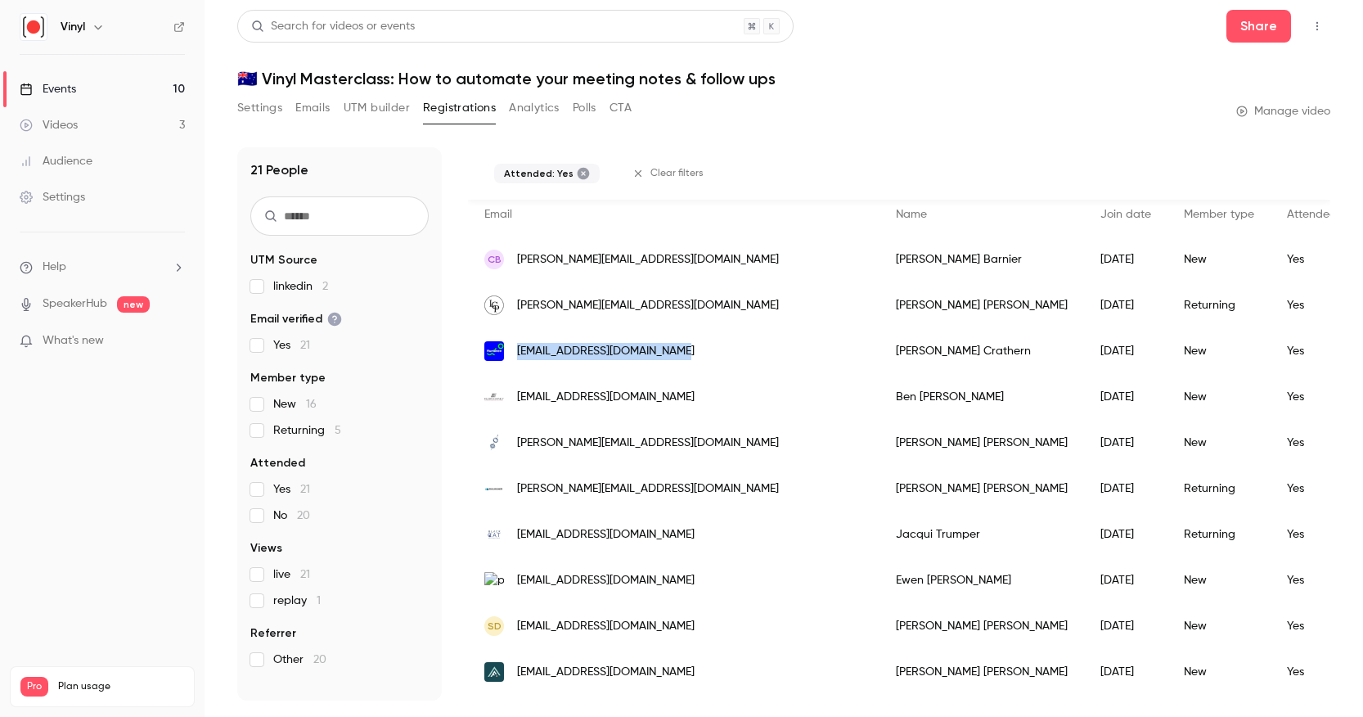
drag, startPoint x: 514, startPoint y: 349, endPoint x: 686, endPoint y: 357, distance: 172.8
click at [686, 357] on div "[EMAIL_ADDRESS][DOMAIN_NAME]" at bounding box center [674, 351] width 412 height 46
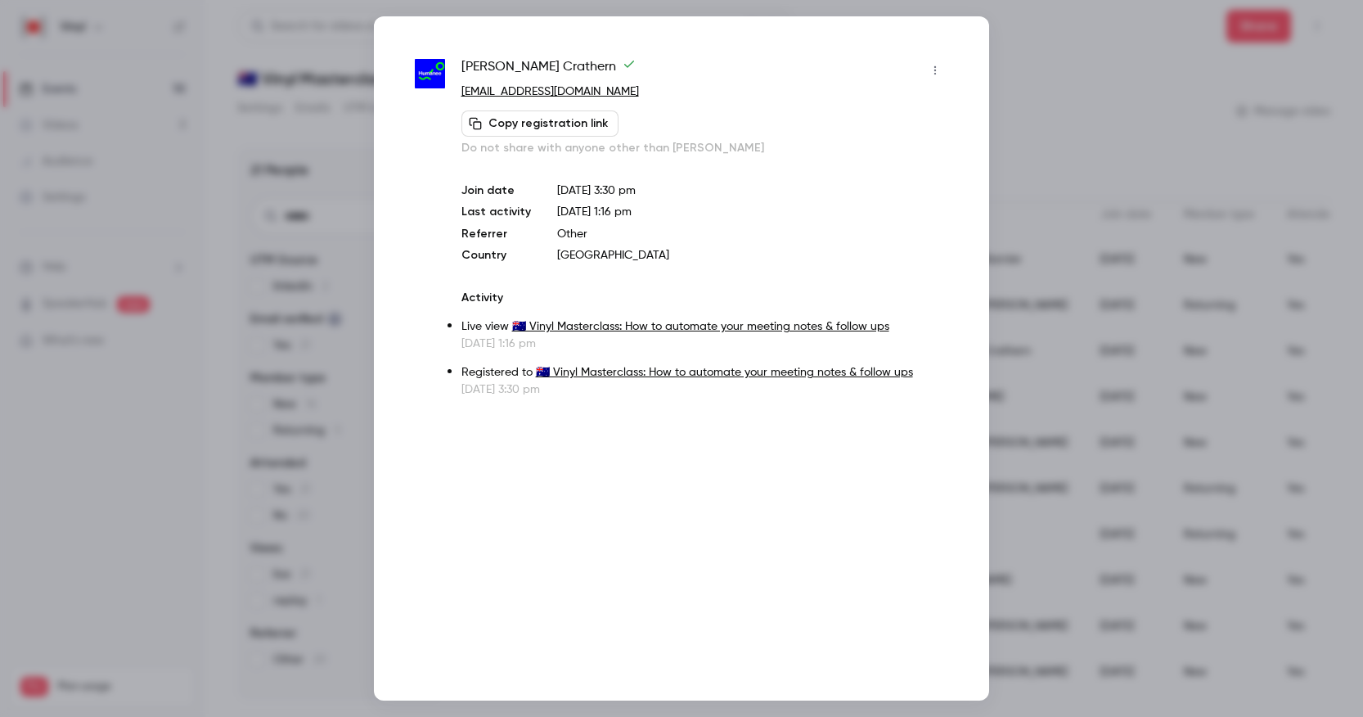
click at [650, 86] on p "[EMAIL_ADDRESS][DOMAIN_NAME]" at bounding box center [704, 91] width 487 height 17
drag, startPoint x: 645, startPoint y: 90, endPoint x: 460, endPoint y: 90, distance: 184.9
click at [460, 90] on div "[PERSON_NAME] [EMAIL_ADDRESS][DOMAIN_NAME] Copy registration link Do not share …" at bounding box center [681, 227] width 533 height 340
click at [1032, 16] on div at bounding box center [681, 358] width 1363 height 717
click at [1032, 16] on div "Search for videos or events Share" at bounding box center [783, 26] width 1093 height 33
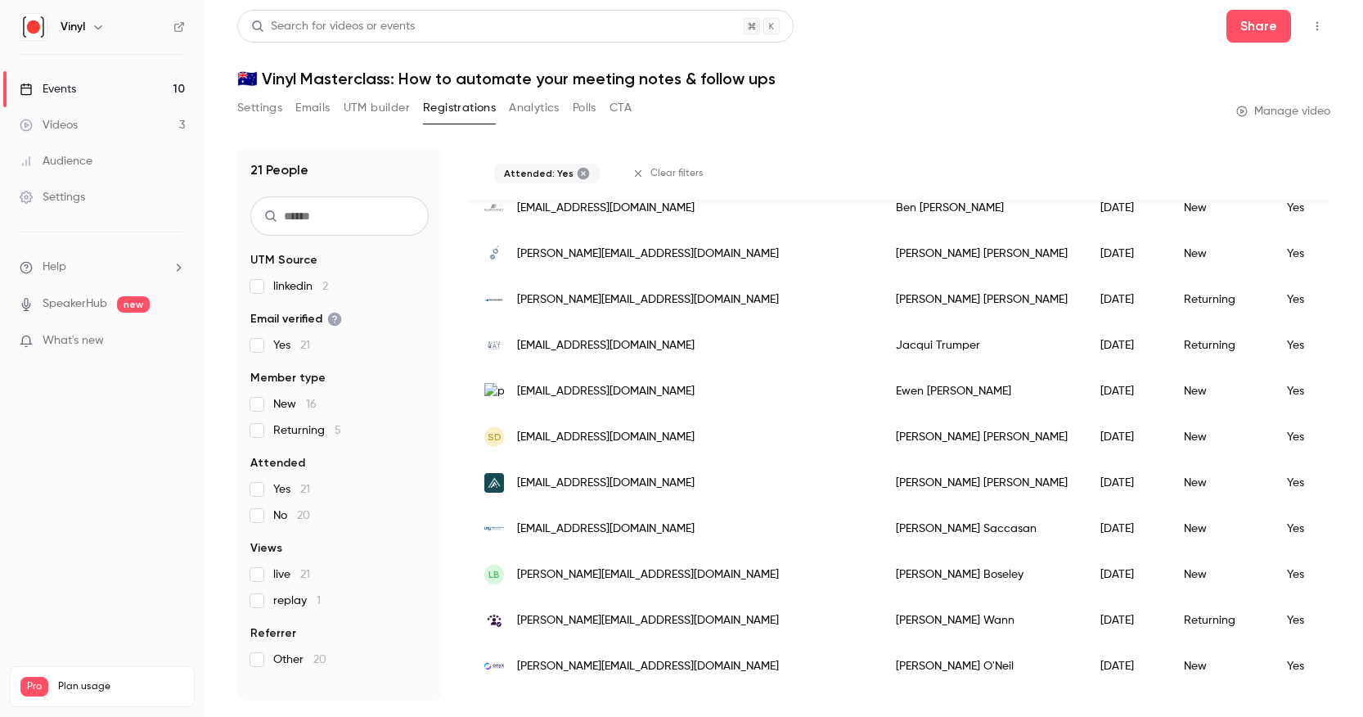
scroll to position [312, 0]
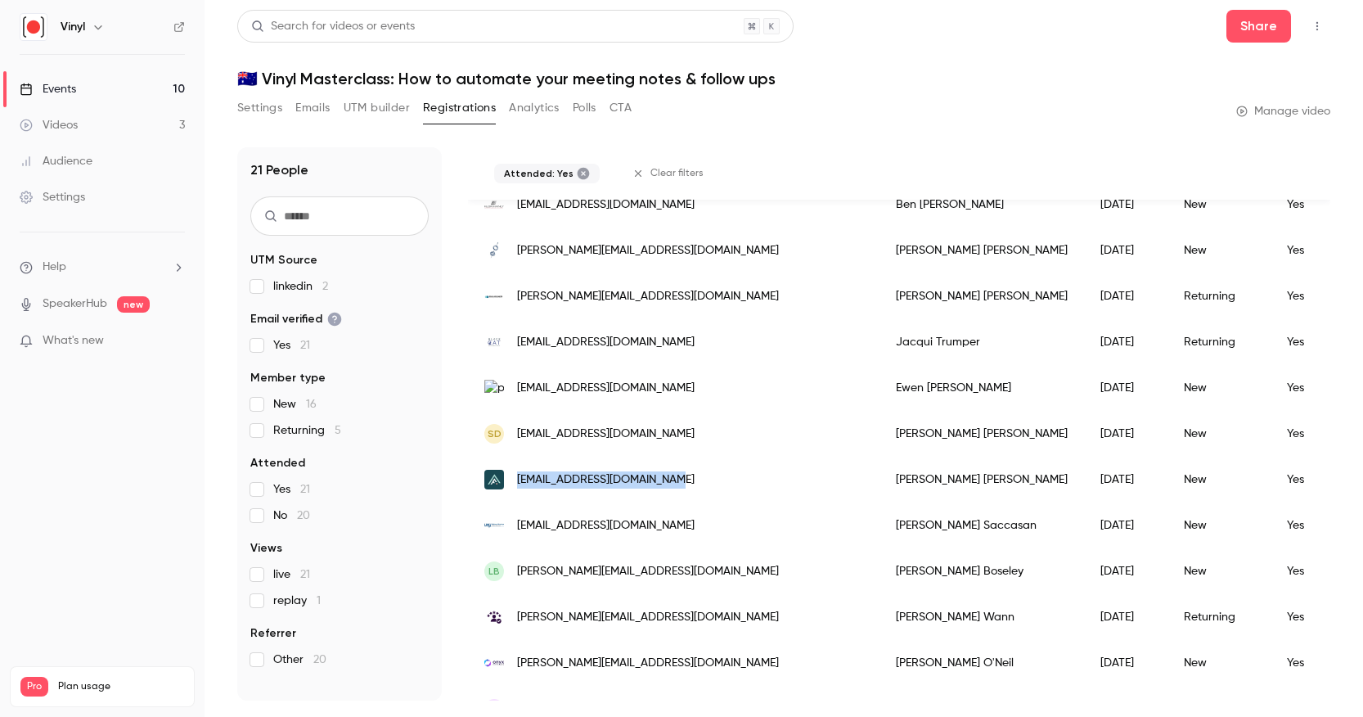
drag, startPoint x: 683, startPoint y: 479, endPoint x: 515, endPoint y: 481, distance: 167.7
click at [515, 481] on div "[EMAIL_ADDRESS][DOMAIN_NAME]" at bounding box center [674, 480] width 412 height 46
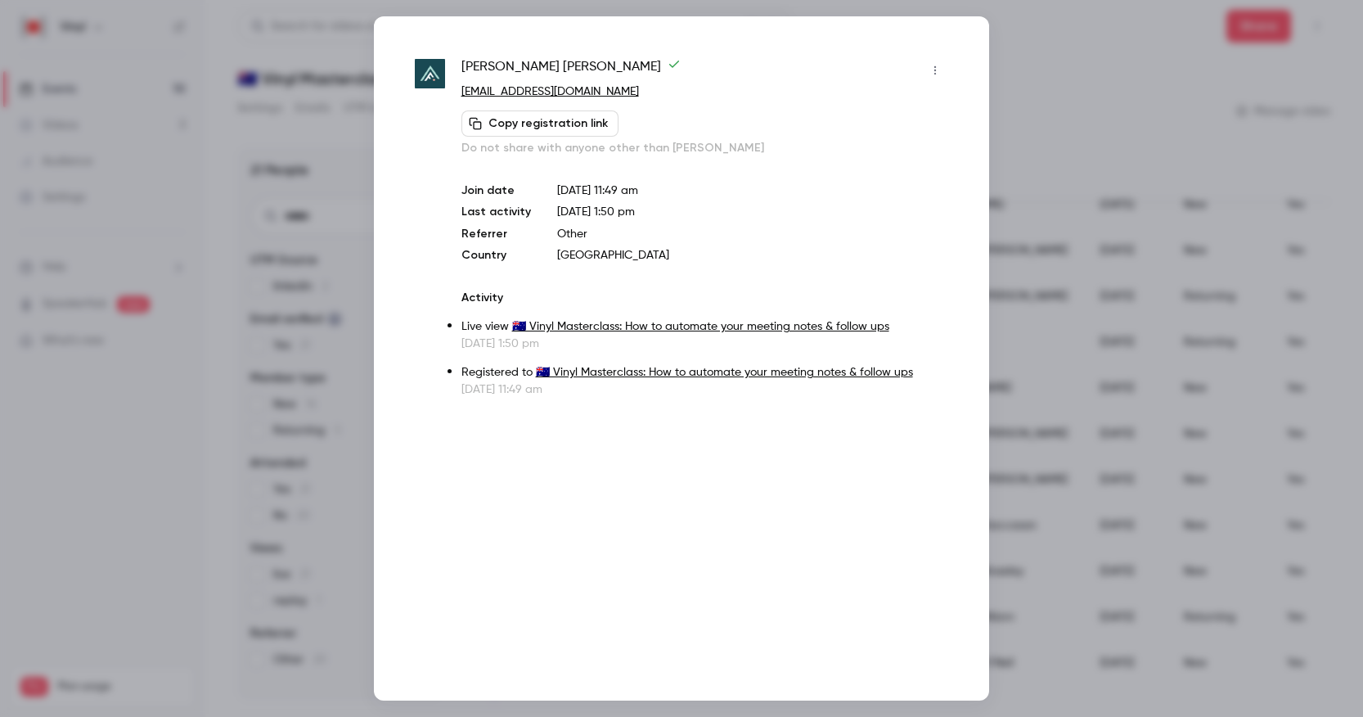
click at [1066, 156] on div at bounding box center [681, 358] width 1363 height 717
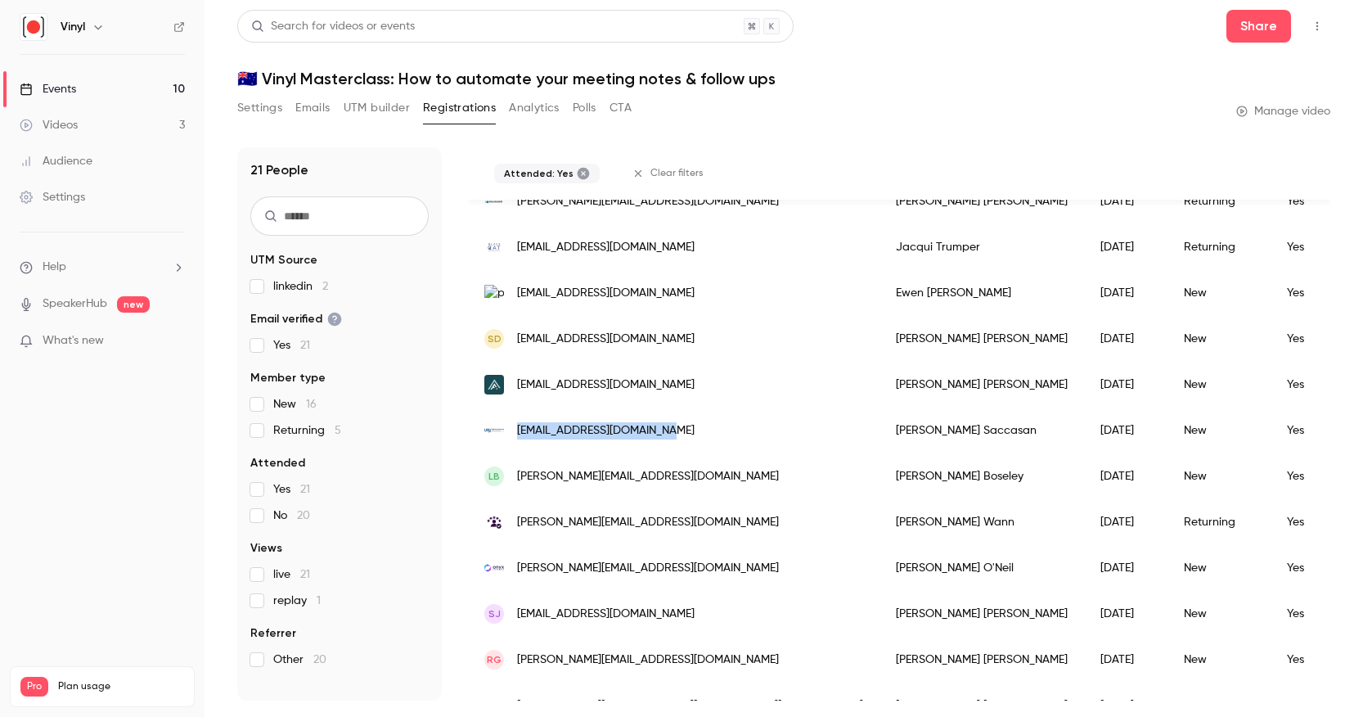
scroll to position [409, 0]
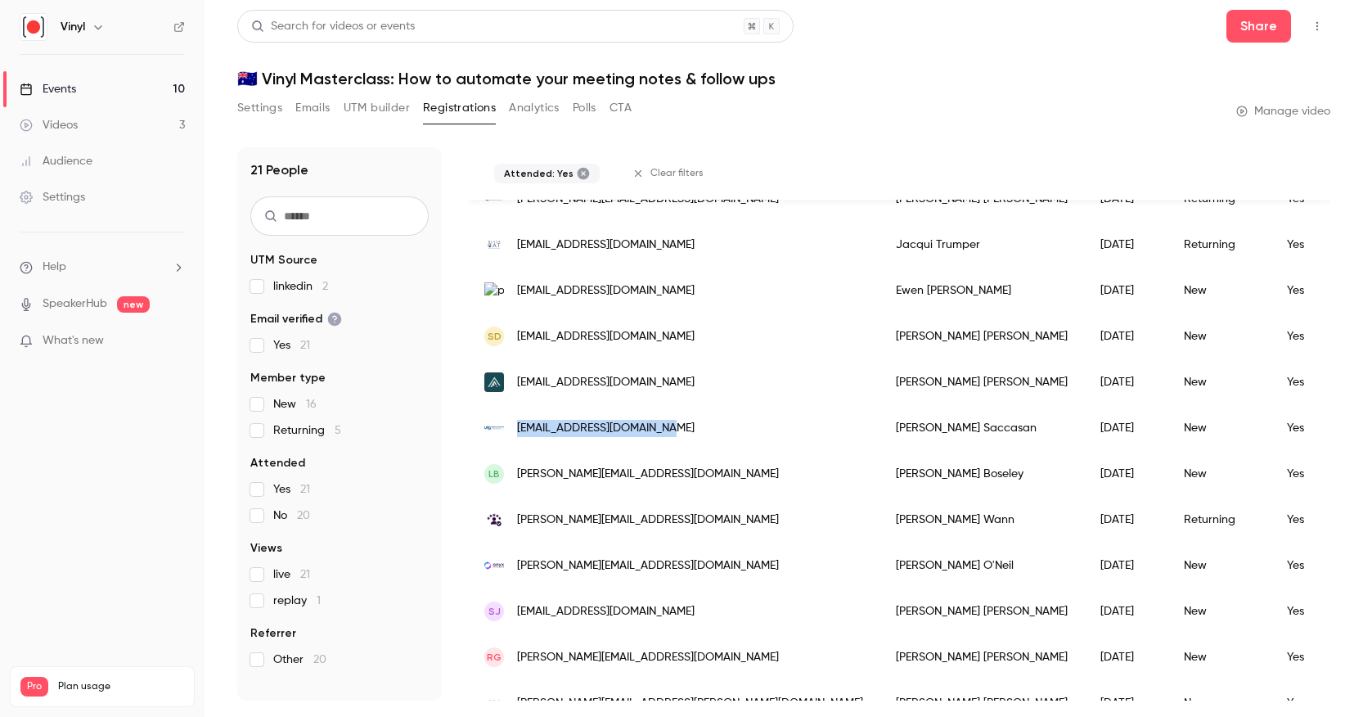
drag, startPoint x: 685, startPoint y: 429, endPoint x: 516, endPoint y: 434, distance: 168.6
click at [516, 434] on div "[EMAIL_ADDRESS][DOMAIN_NAME]" at bounding box center [674, 428] width 412 height 46
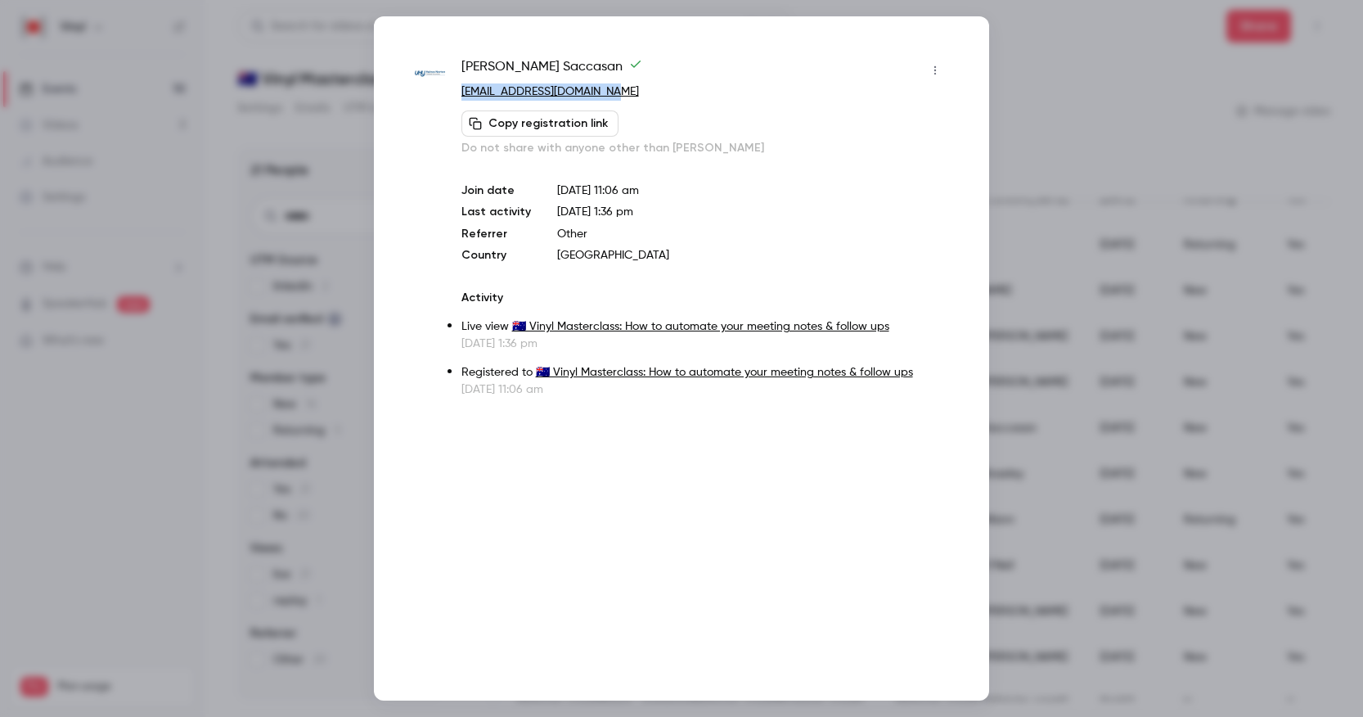
drag, startPoint x: 641, startPoint y: 88, endPoint x: 455, endPoint y: 96, distance: 185.9
click at [455, 96] on div "[PERSON_NAME] [EMAIL_ADDRESS][DOMAIN_NAME] Copy registration link Do not share …" at bounding box center [681, 227] width 533 height 340
click at [1226, 299] on div at bounding box center [681, 358] width 1363 height 717
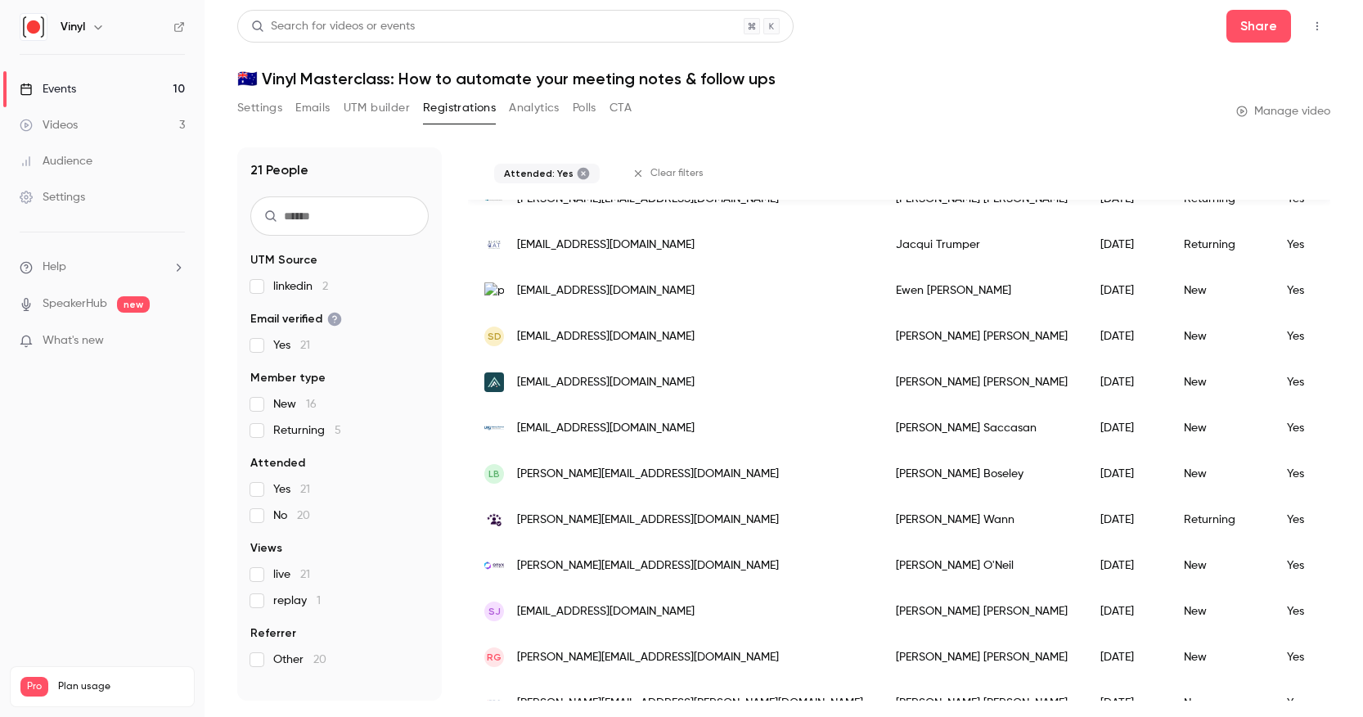
click at [657, 477] on div "LB [PERSON_NAME][EMAIL_ADDRESS][DOMAIN_NAME]" at bounding box center [674, 474] width 412 height 46
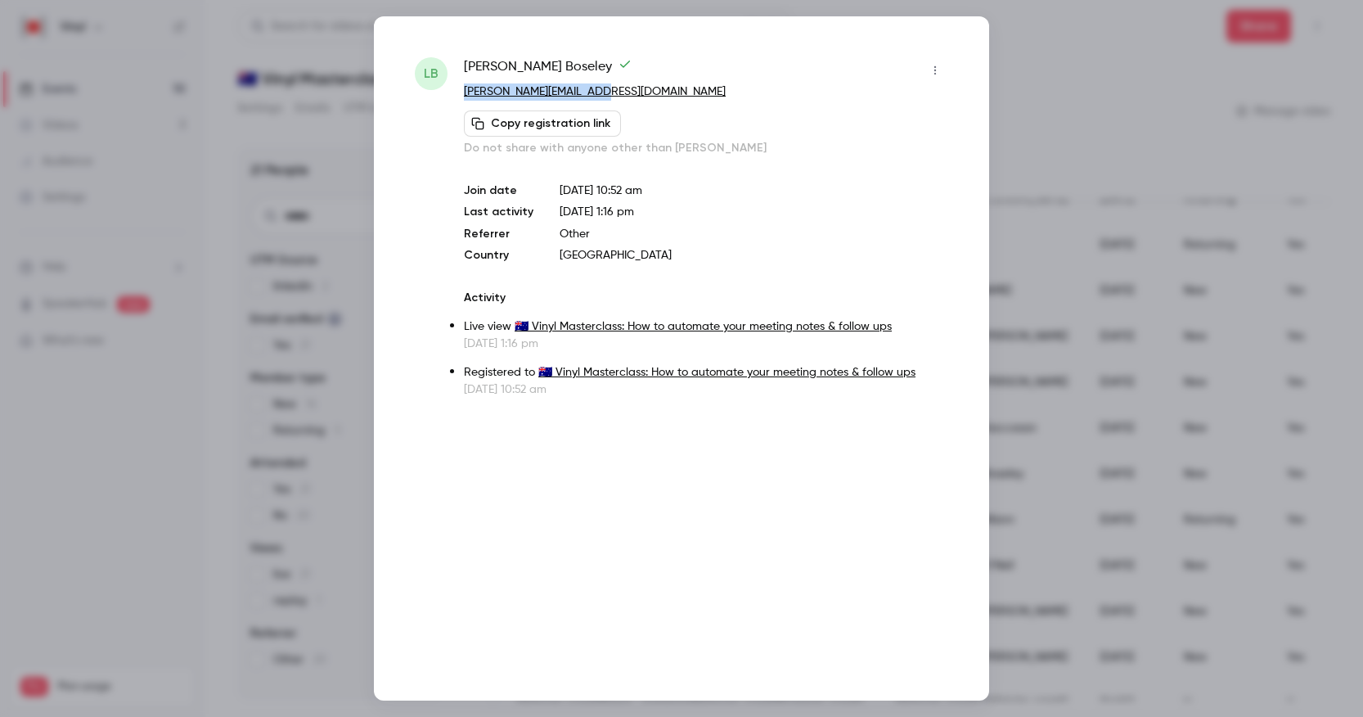
drag, startPoint x: 604, startPoint y: 90, endPoint x: 465, endPoint y: 95, distance: 139.2
click at [465, 95] on p "[PERSON_NAME][EMAIL_ADDRESS][DOMAIN_NAME]" at bounding box center [706, 91] width 484 height 17
drag, startPoint x: 1047, startPoint y: 399, endPoint x: 1037, endPoint y: 398, distance: 9.9
click at [1047, 399] on div at bounding box center [681, 358] width 1363 height 717
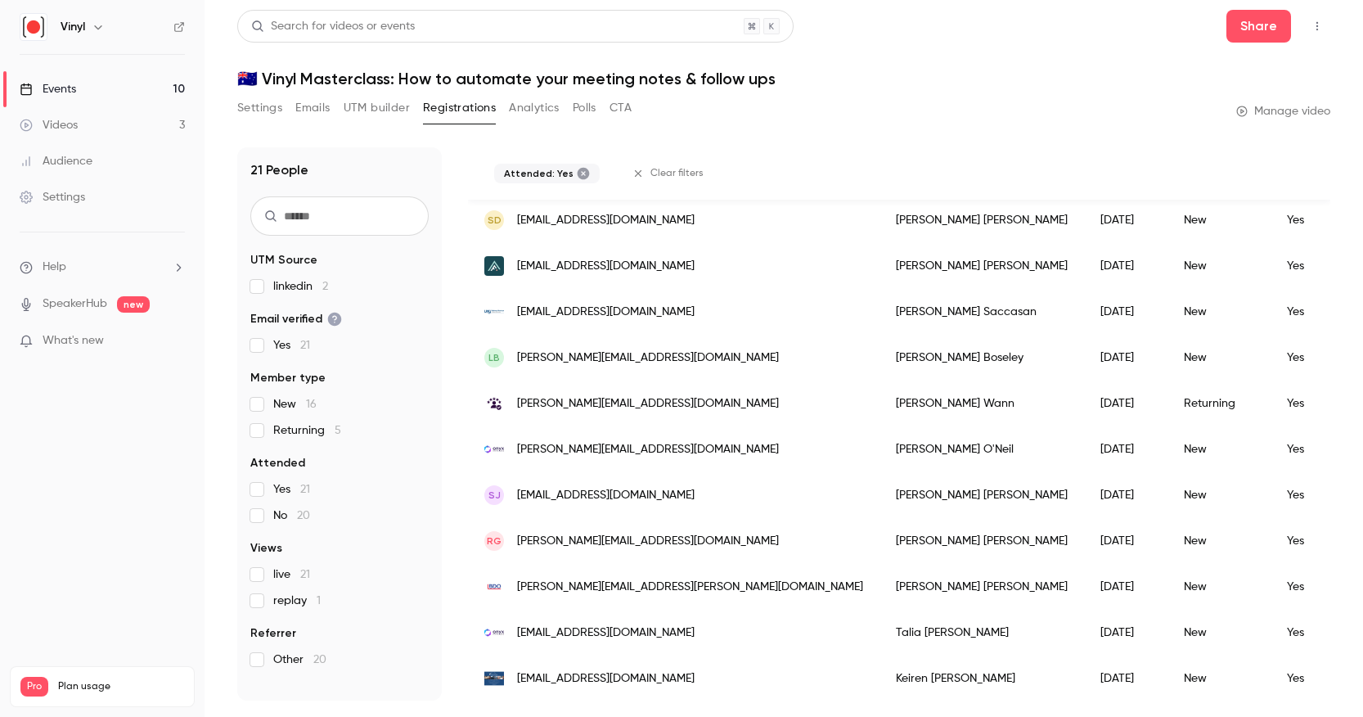
scroll to position [524, 0]
click at [627, 452] on span "[PERSON_NAME][EMAIL_ADDRESS][DOMAIN_NAME]" at bounding box center [648, 451] width 262 height 17
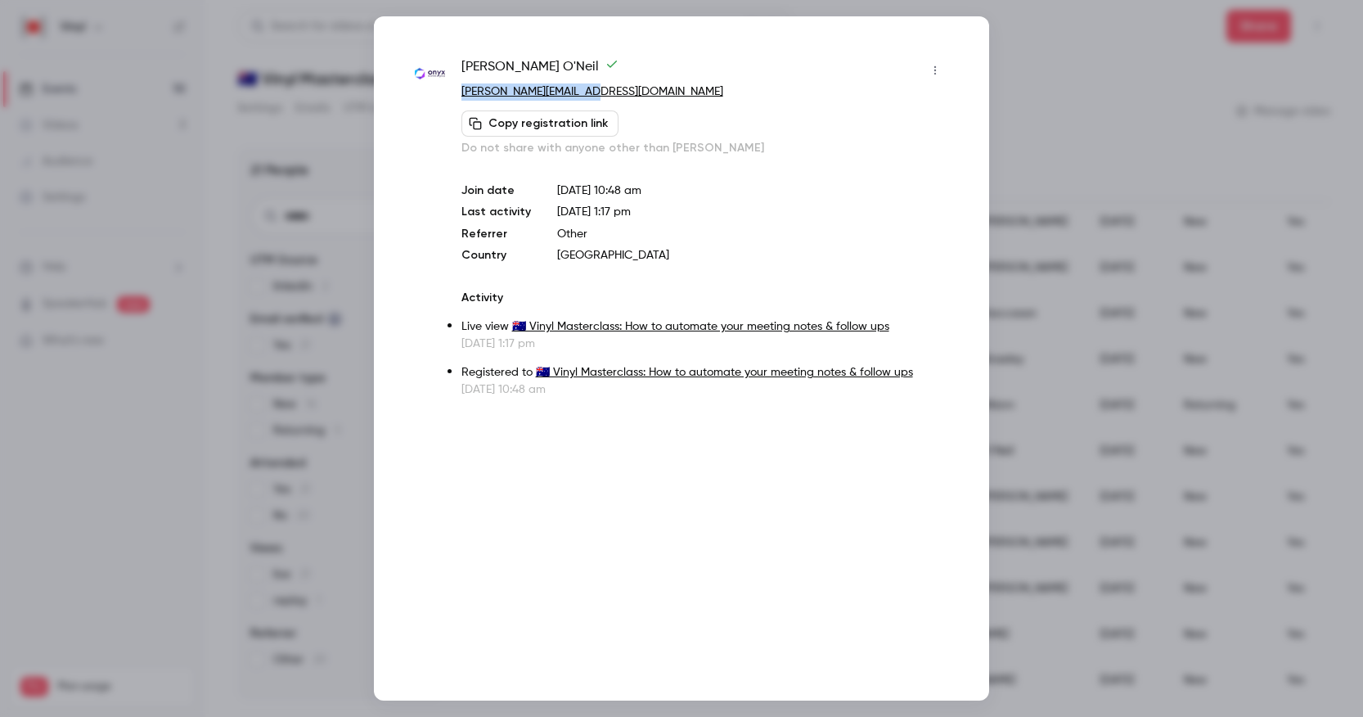
drag, startPoint x: 607, startPoint y: 87, endPoint x: 460, endPoint y: 97, distance: 147.6
click at [460, 97] on div "[PERSON_NAME] [PERSON_NAME][EMAIL_ADDRESS][DOMAIN_NAME] Copy registration link …" at bounding box center [681, 227] width 533 height 340
click at [1127, 217] on div at bounding box center [681, 358] width 1363 height 717
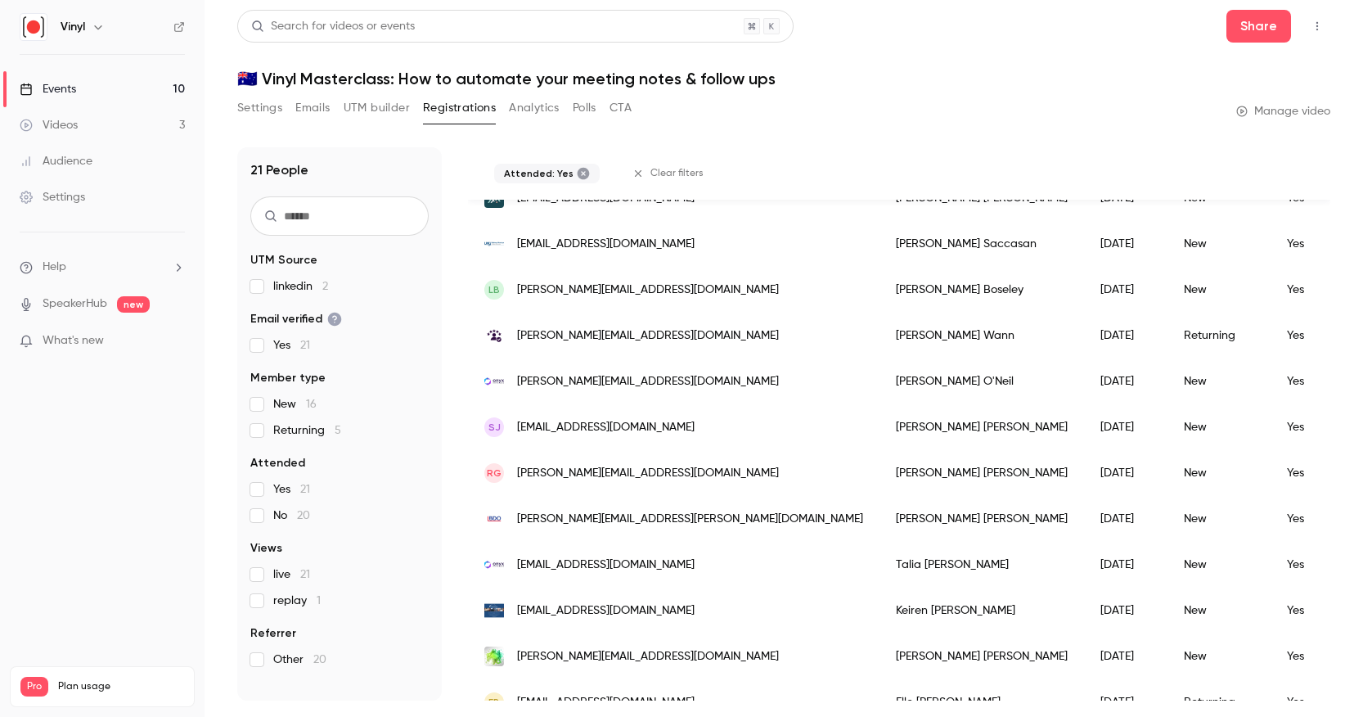
scroll to position [618, 0]
